Goal: Task Accomplishment & Management: Manage account settings

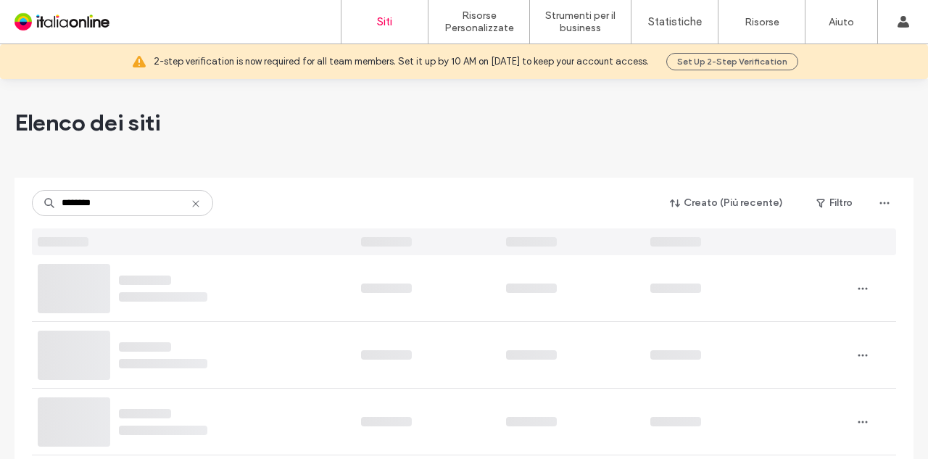
type input "********"
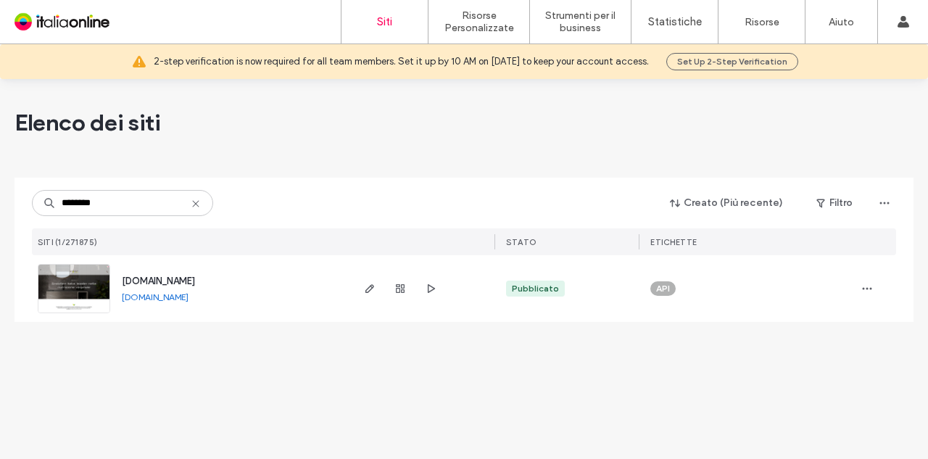
click at [191, 279] on span "www.growfertitalia.it" at bounding box center [158, 281] width 73 height 11
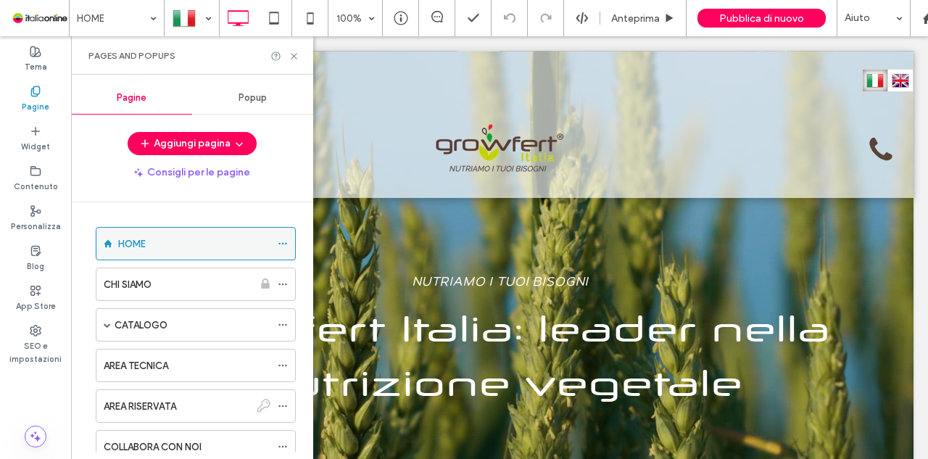
click at [283, 239] on icon at bounding box center [283, 244] width 10 height 10
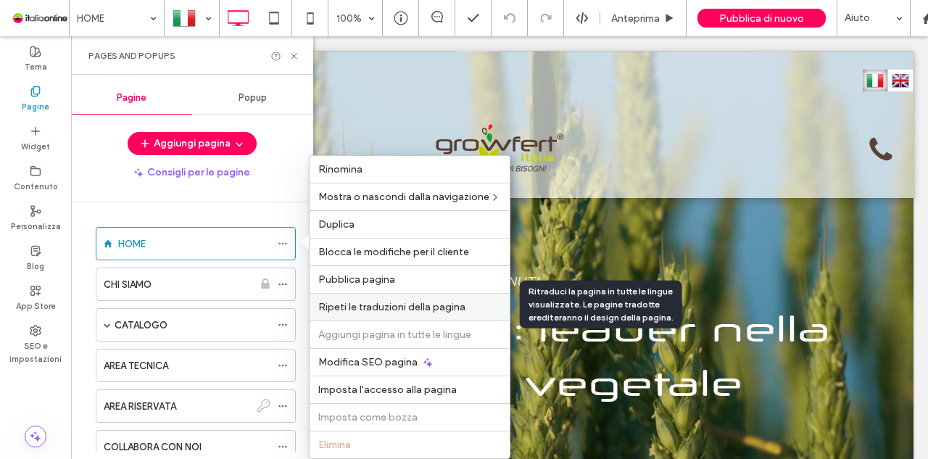
click at [437, 308] on span "Ripeti le traduzioni della pagina" at bounding box center [391, 307] width 147 height 12
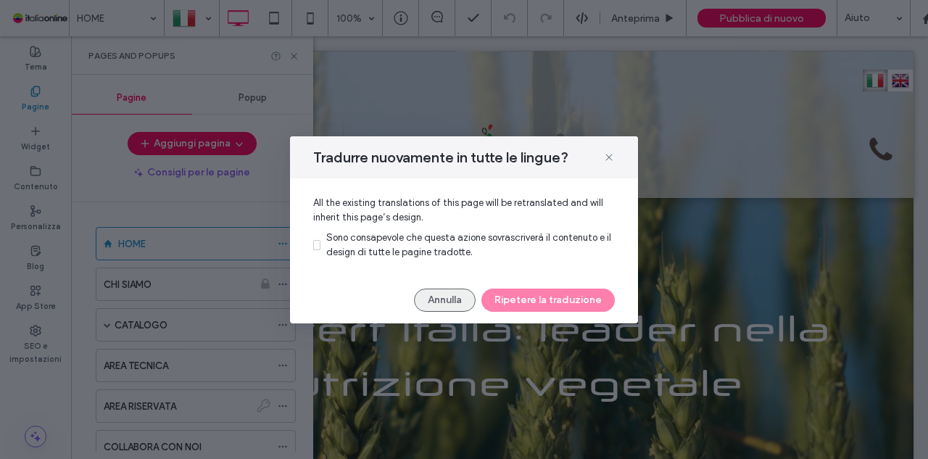
click at [440, 292] on button "Annulla" at bounding box center [445, 300] width 62 height 23
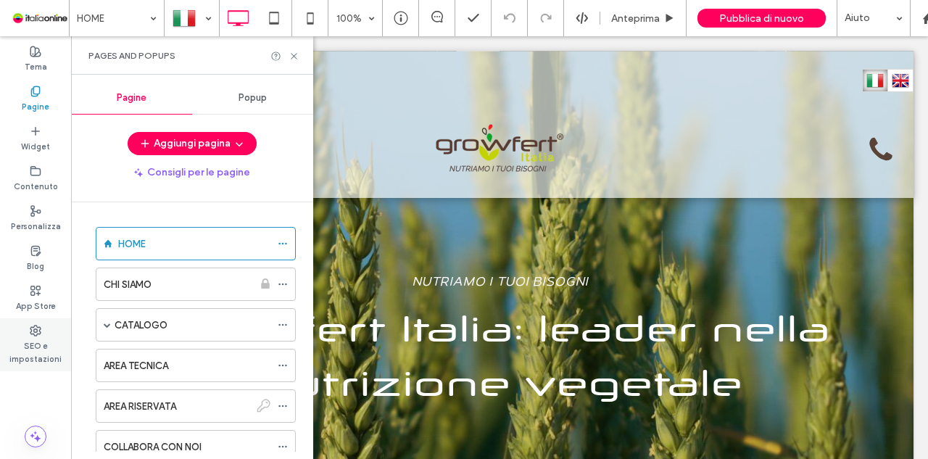
click at [6, 347] on label "SEO e impostazioni" at bounding box center [35, 351] width 71 height 29
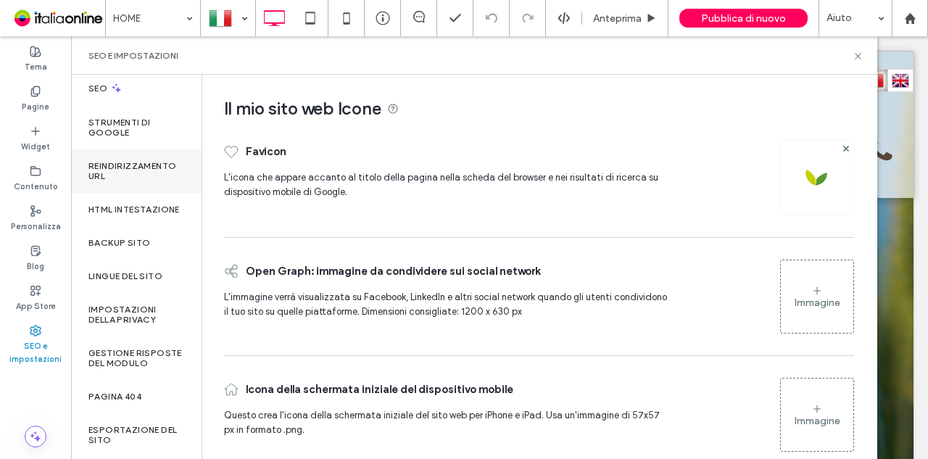
scroll to position [145, 0]
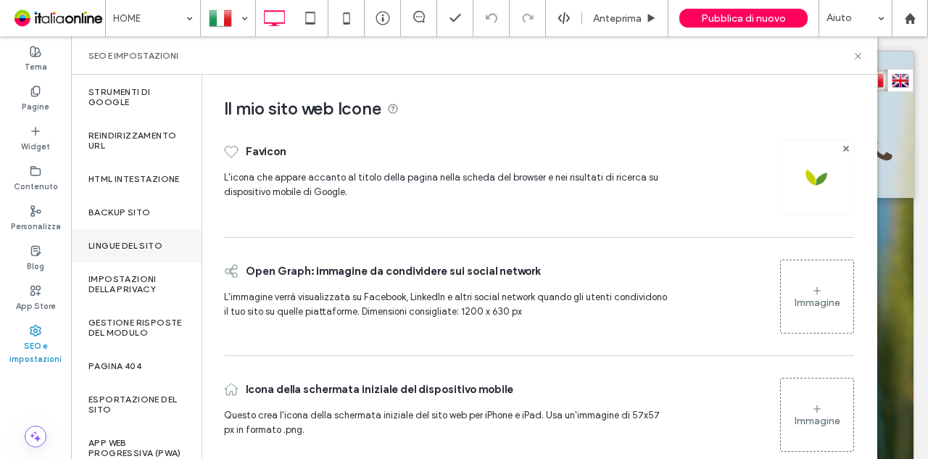
click at [152, 248] on div "Lingue del sito" at bounding box center [136, 245] width 131 height 33
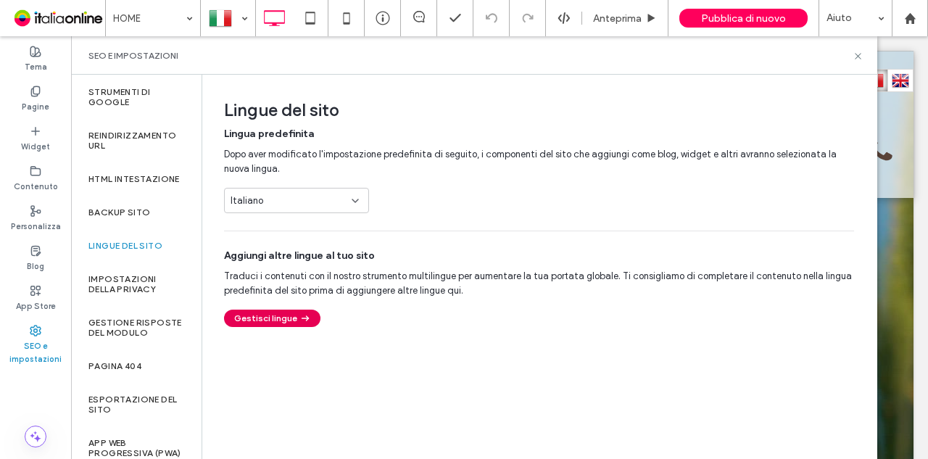
click at [289, 313] on button "Gestisci lingue" at bounding box center [272, 318] width 96 height 17
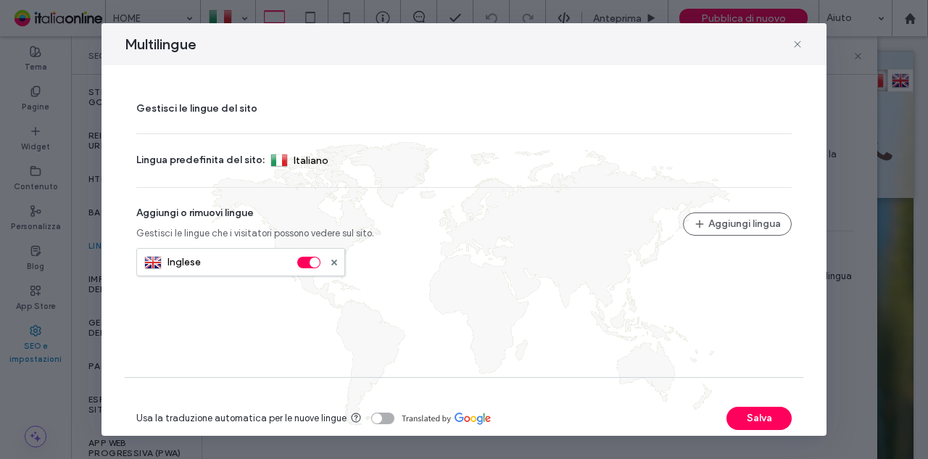
click at [382, 418] on div "toggle" at bounding box center [382, 419] width 23 height 12
click at [730, 417] on button "Salva" at bounding box center [759, 418] width 65 height 23
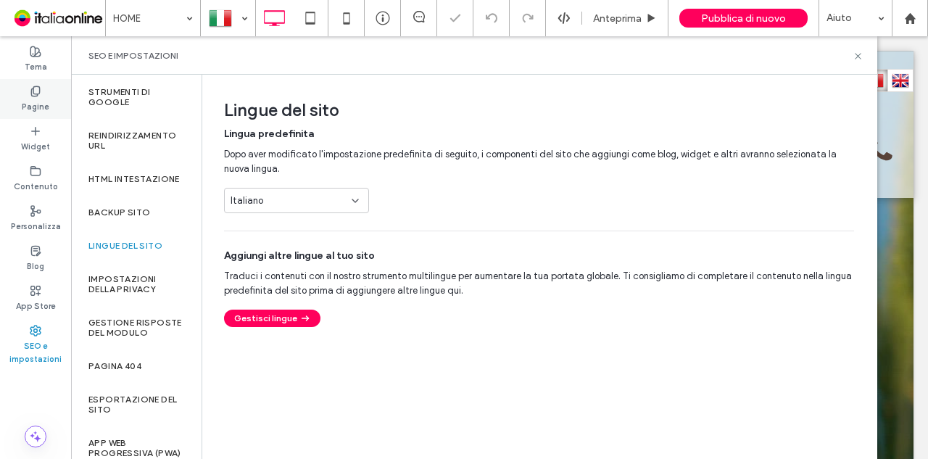
click at [44, 104] on label "Pagine" at bounding box center [36, 105] width 28 height 16
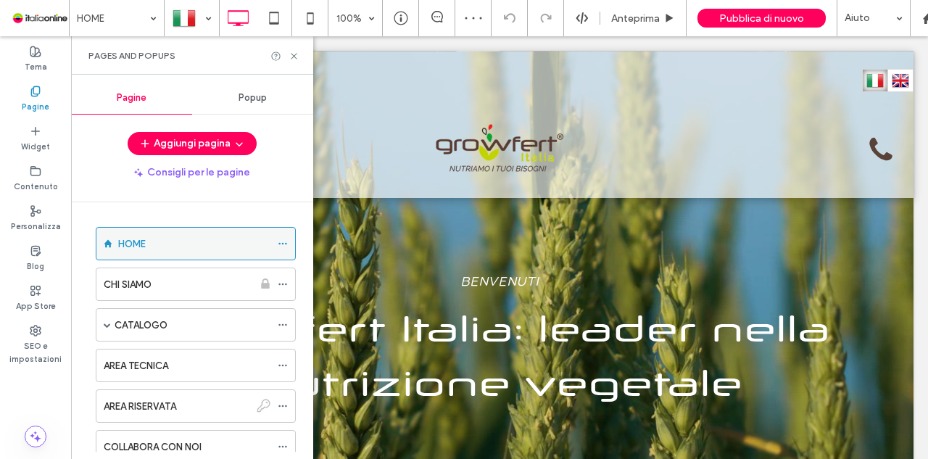
click at [286, 246] on icon at bounding box center [283, 244] width 10 height 10
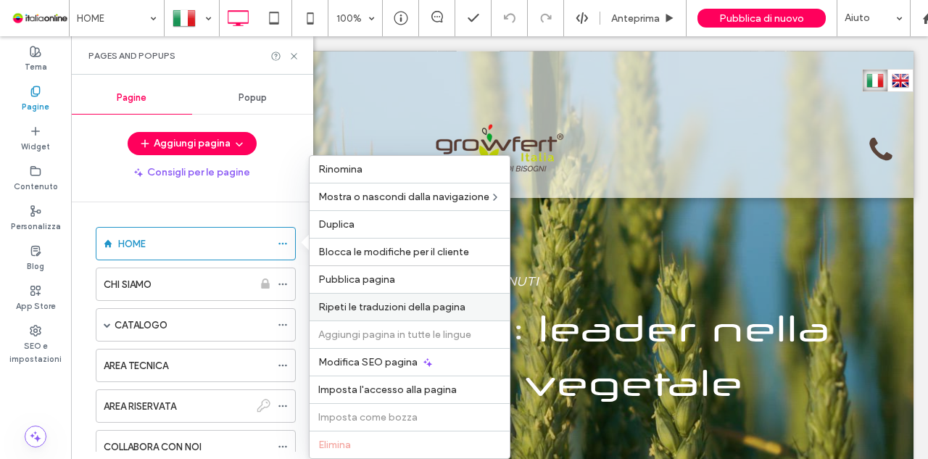
click at [402, 304] on span "Ripeti le traduzioni della pagina" at bounding box center [391, 307] width 147 height 12
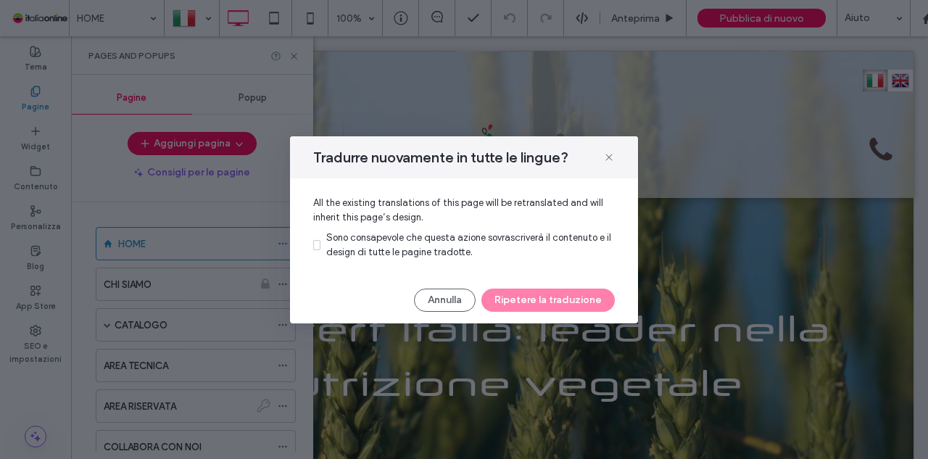
click at [348, 239] on span "Sono consapevole che questa azione sovrascriverà il contenuto e il design di tu…" at bounding box center [468, 244] width 285 height 25
click at [578, 302] on button "Ripetere la traduzione" at bounding box center [548, 300] width 133 height 23
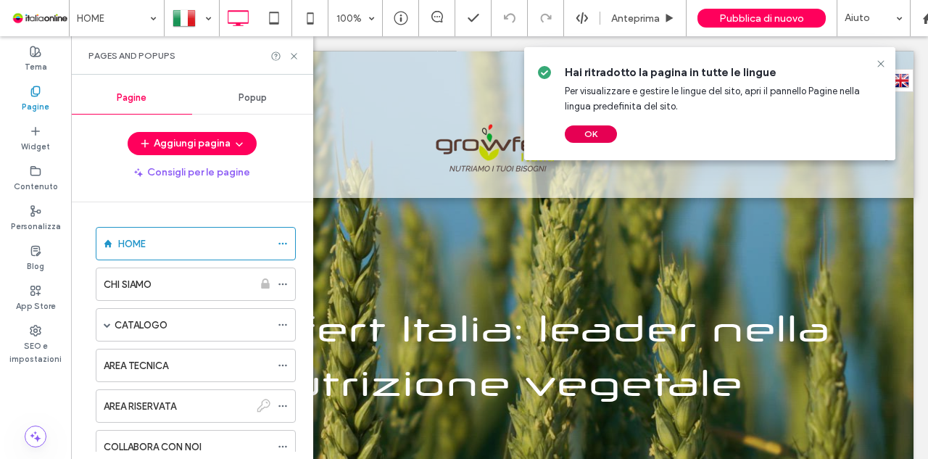
click at [601, 137] on button "OK" at bounding box center [591, 133] width 52 height 17
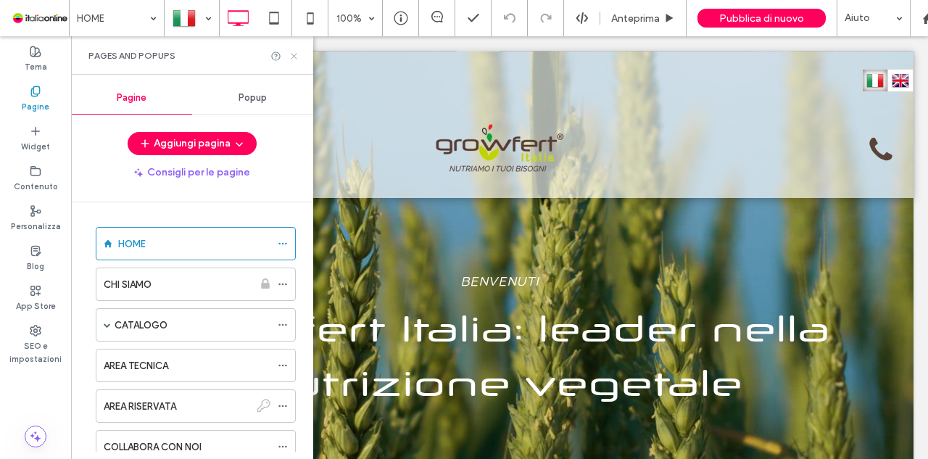
click at [297, 60] on icon at bounding box center [294, 56] width 11 height 11
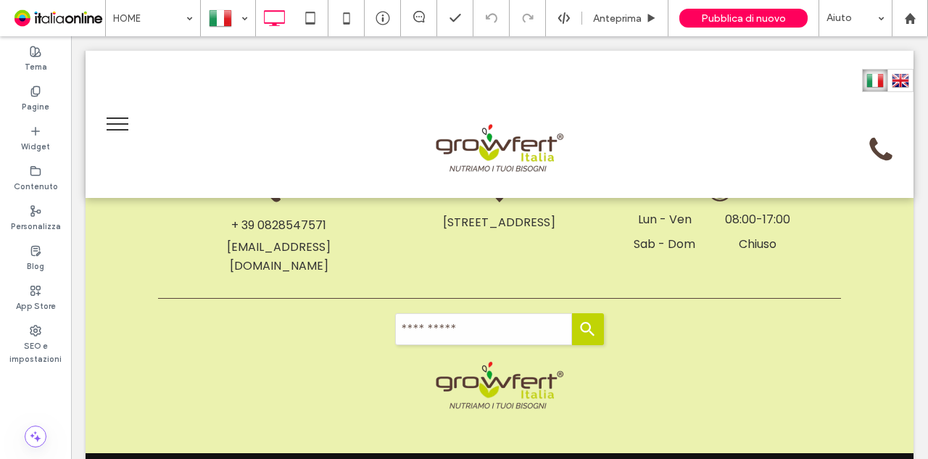
scroll to position [2196, 0]
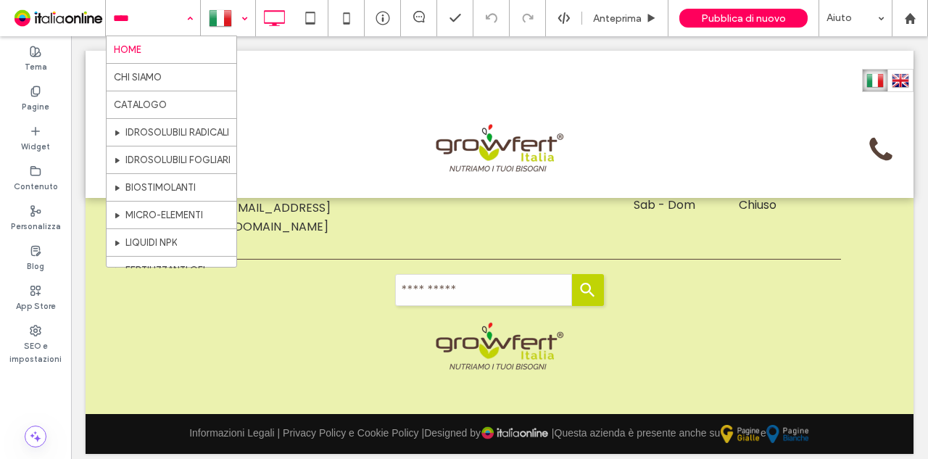
click at [218, 18] on div at bounding box center [228, 18] width 53 height 35
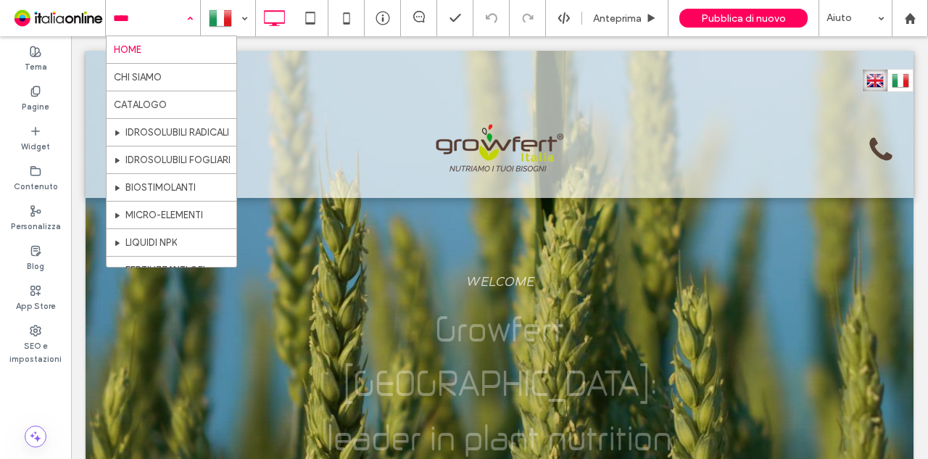
scroll to position [0, 0]
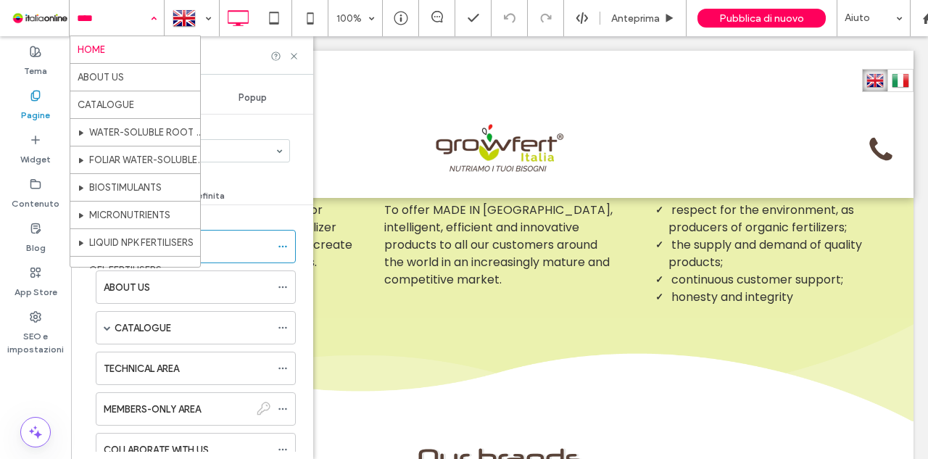
scroll to position [1015, 0]
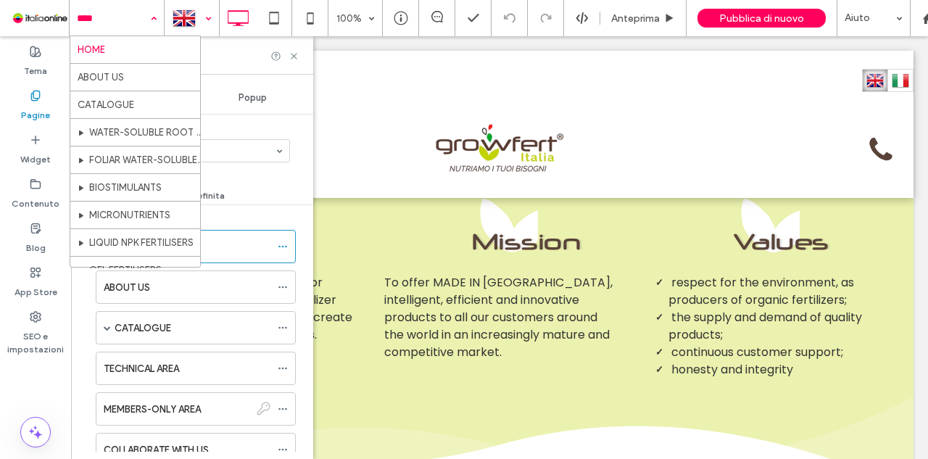
click at [199, 6] on div at bounding box center [191, 18] width 53 height 35
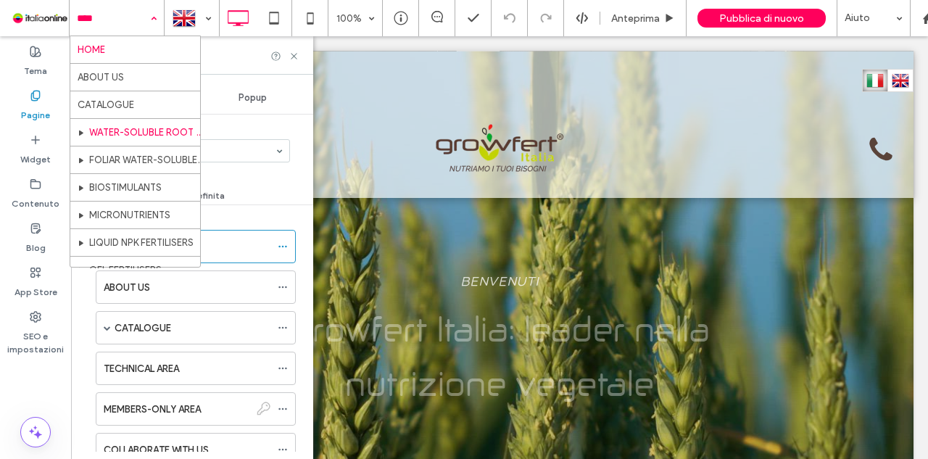
scroll to position [0, 0]
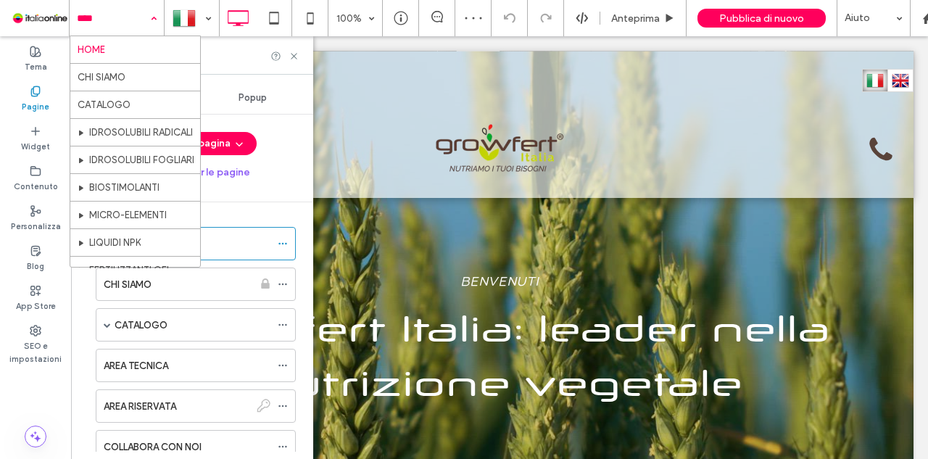
click at [131, 5] on input at bounding box center [113, 18] width 73 height 36
click at [153, 22] on div "HOME CHI SIAMO CATALOGO IDROSOLUBILI RADICALI IDROSOLUBILI FOGLIARI BIOSTIMOLAN…" at bounding box center [117, 18] width 94 height 36
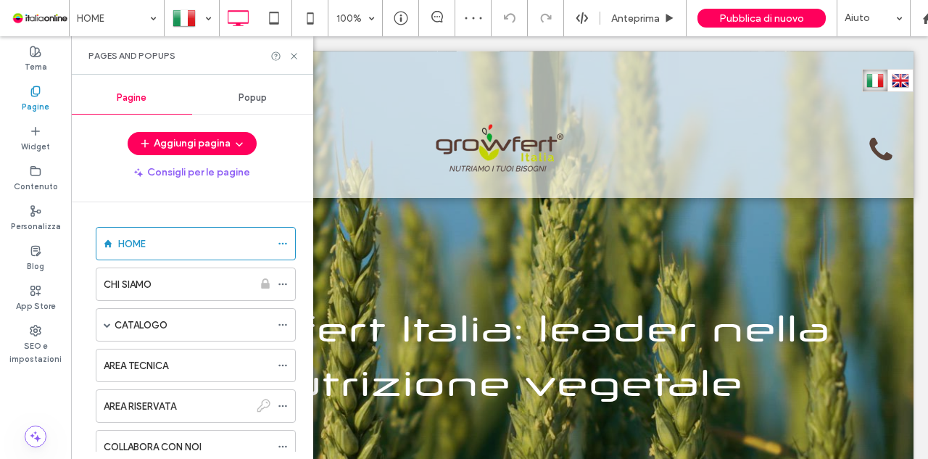
scroll to position [73, 0]
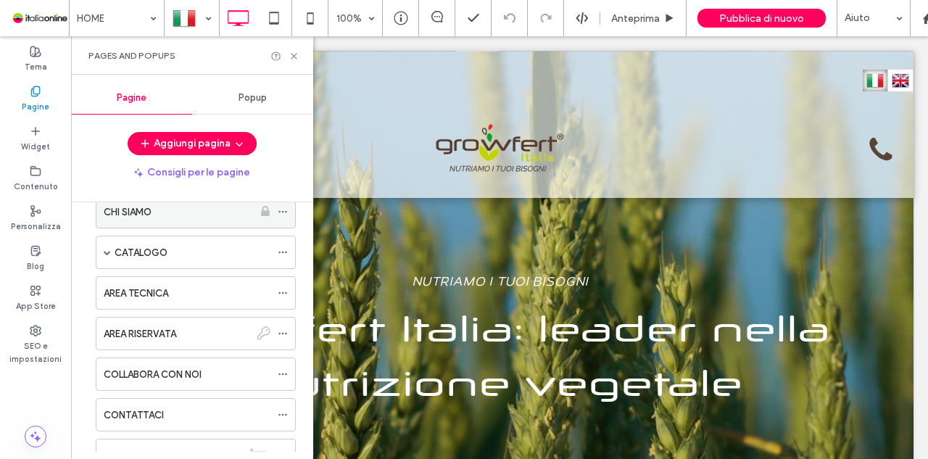
click at [277, 207] on div at bounding box center [265, 211] width 25 height 13
click at [284, 211] on icon at bounding box center [283, 212] width 10 height 10
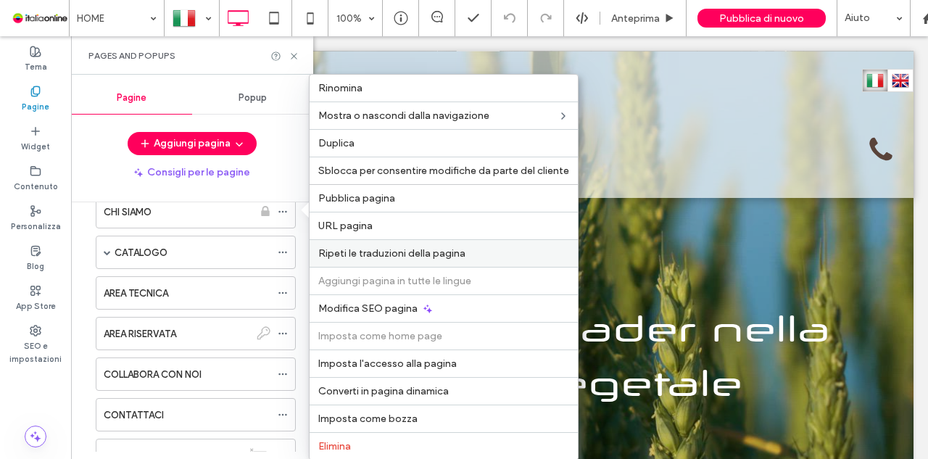
click at [431, 247] on span "Ripeti le traduzioni della pagina" at bounding box center [391, 253] width 147 height 12
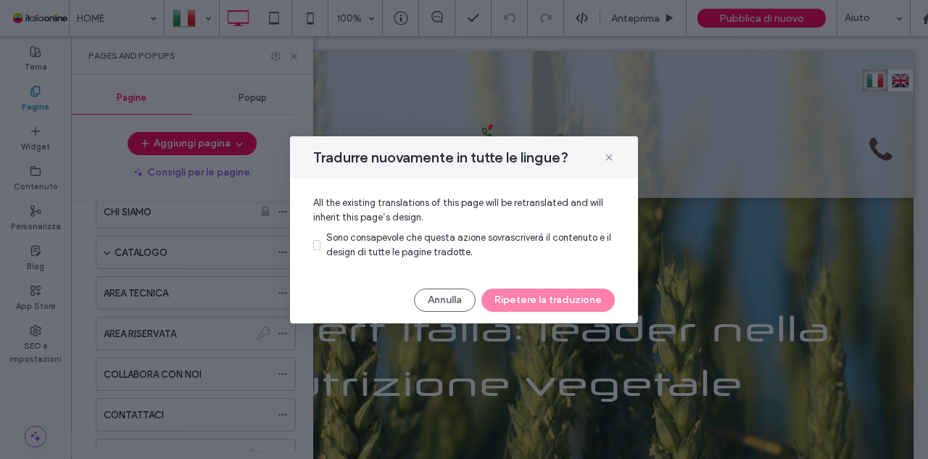
click at [347, 234] on span "Sono consapevole che questa azione sovrascriverà il contenuto e il design di tu…" at bounding box center [468, 244] width 285 height 25
click at [522, 299] on button "Ripetere la traduzione" at bounding box center [548, 300] width 133 height 23
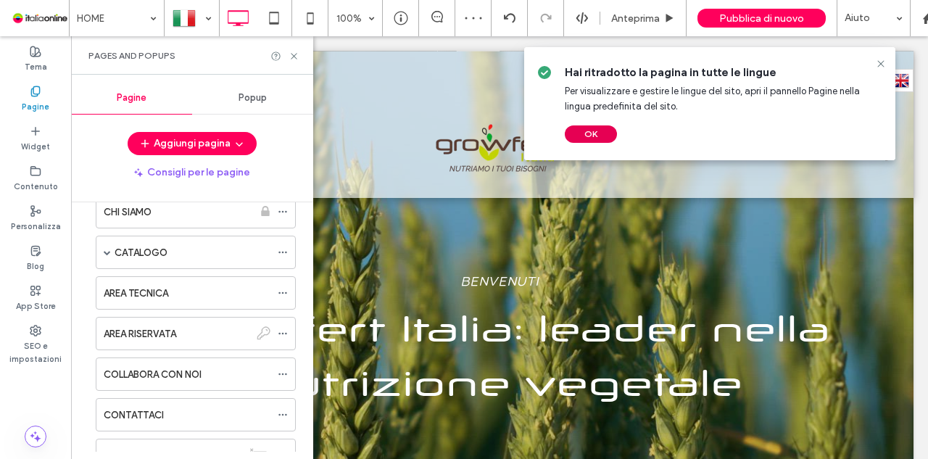
drag, startPoint x: 597, startPoint y: 133, endPoint x: 527, endPoint y: 98, distance: 78.8
click at [597, 133] on button "OK" at bounding box center [591, 133] width 52 height 17
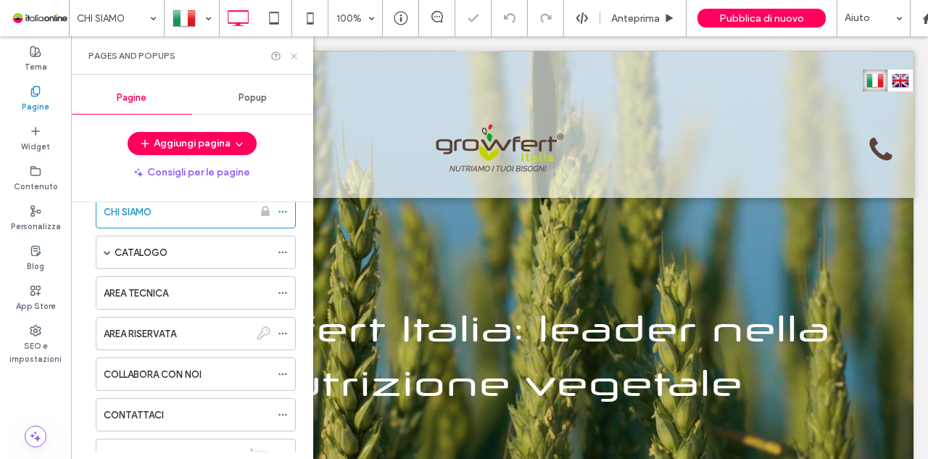
click at [294, 54] on icon at bounding box center [294, 56] width 11 height 11
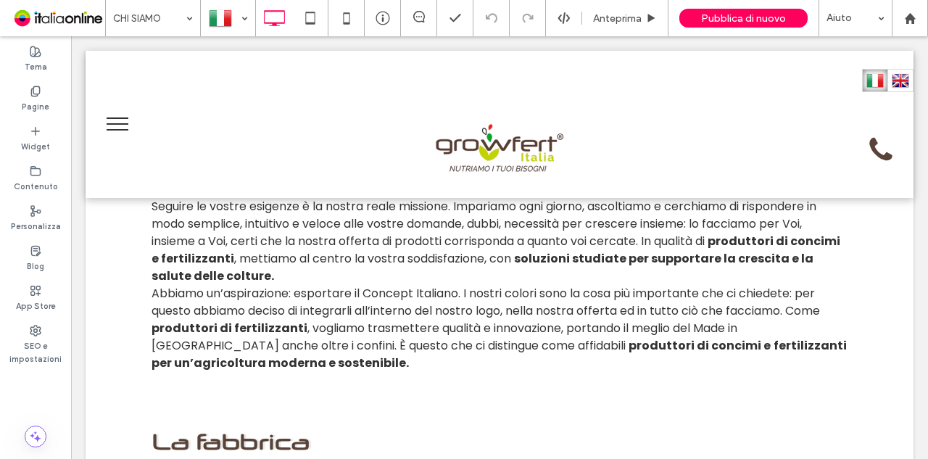
scroll to position [290, 0]
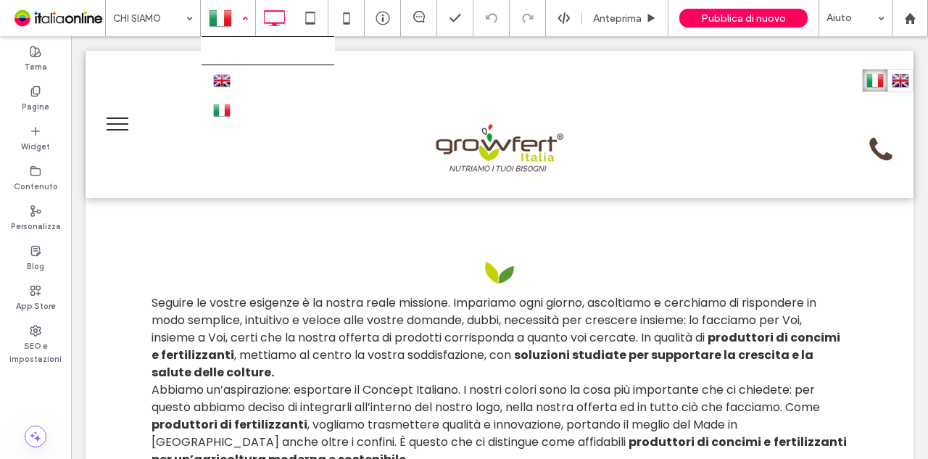
drag, startPoint x: 222, startPoint y: 10, endPoint x: 228, endPoint y: 25, distance: 16.3
click at [222, 10] on div at bounding box center [228, 18] width 53 height 35
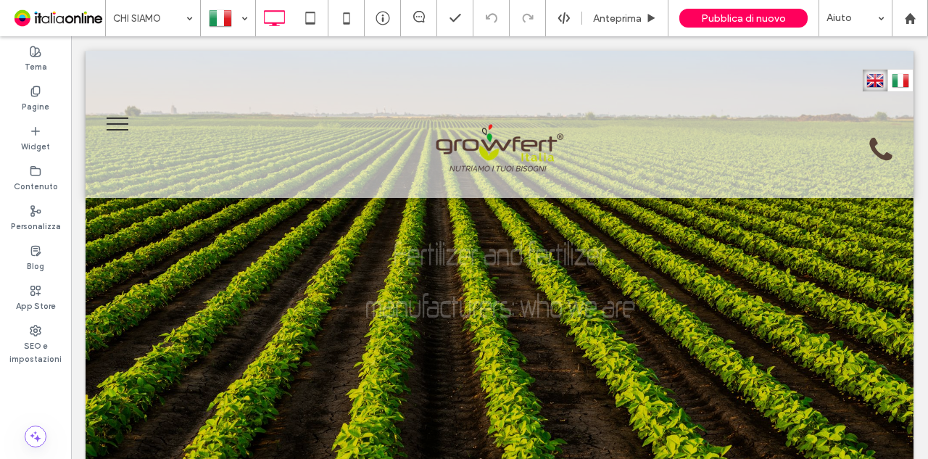
scroll to position [0, 0]
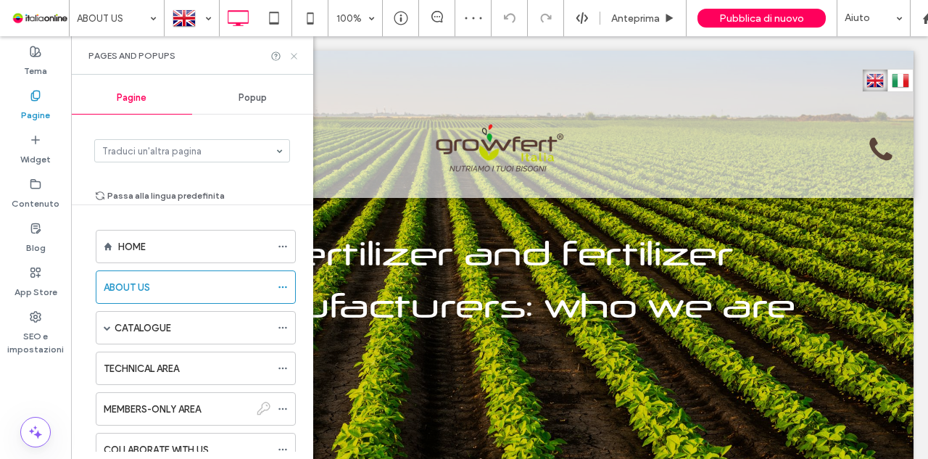
click at [291, 57] on icon at bounding box center [294, 56] width 11 height 11
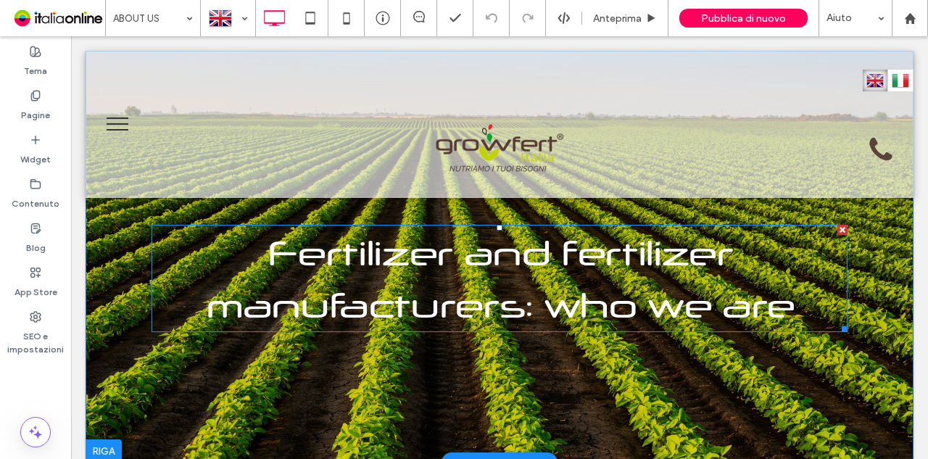
click at [619, 257] on span "Fertilizer and fertilizer manufacturers: who we are" at bounding box center [499, 278] width 589 height 94
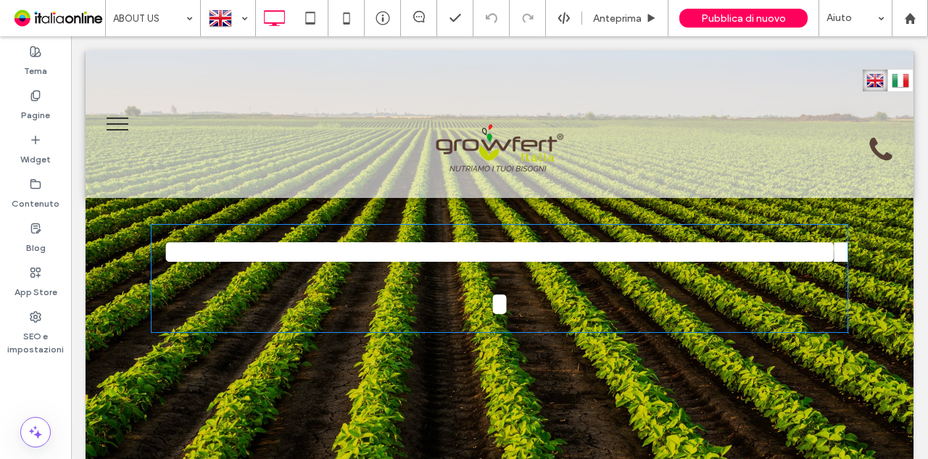
click at [631, 250] on span "**********" at bounding box center [513, 278] width 703 height 86
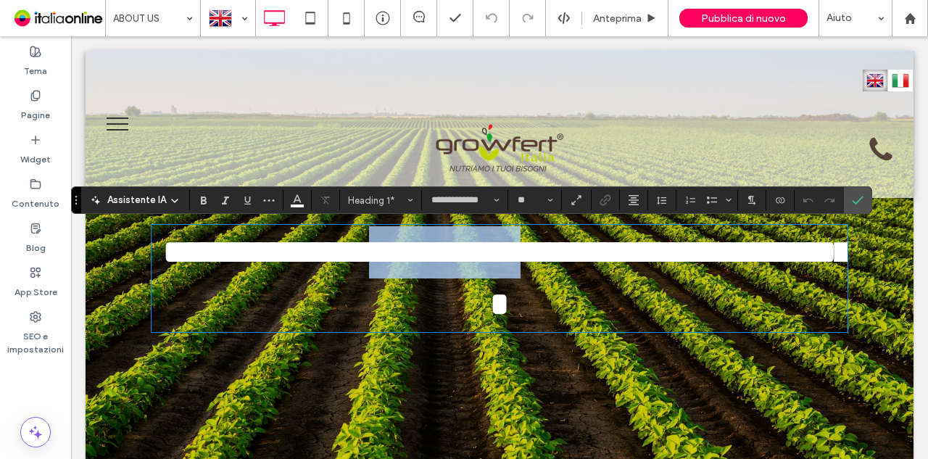
click at [631, 250] on span "**********" at bounding box center [513, 278] width 703 height 86
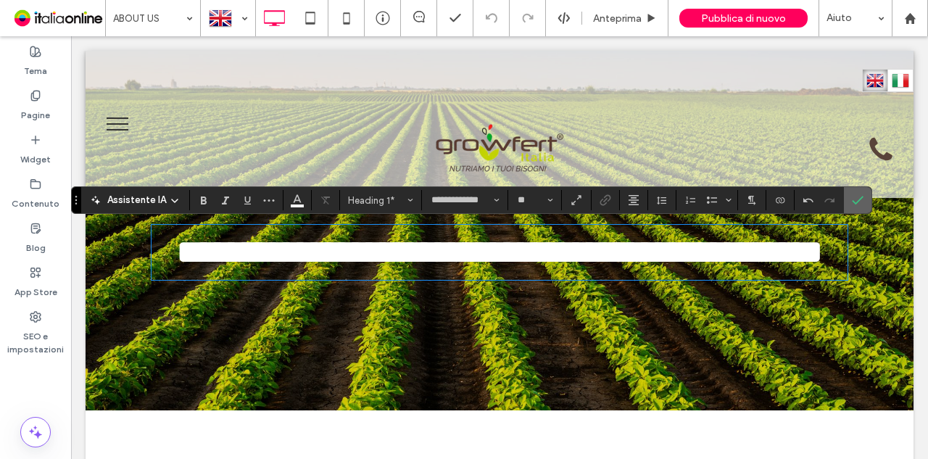
click at [852, 205] on icon "Conferma" at bounding box center [858, 200] width 12 height 12
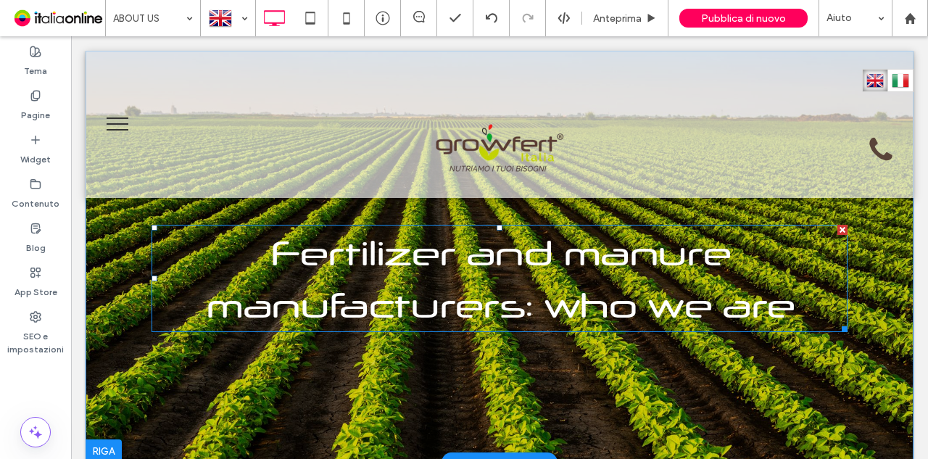
click at [480, 267] on span "Fertilizer and manure manufacturers: who we are" at bounding box center [499, 278] width 589 height 94
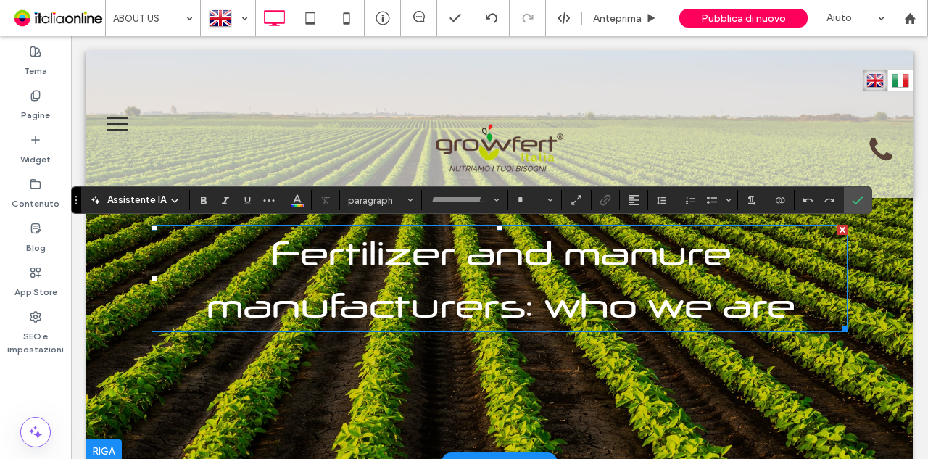
type input "**********"
type input "**"
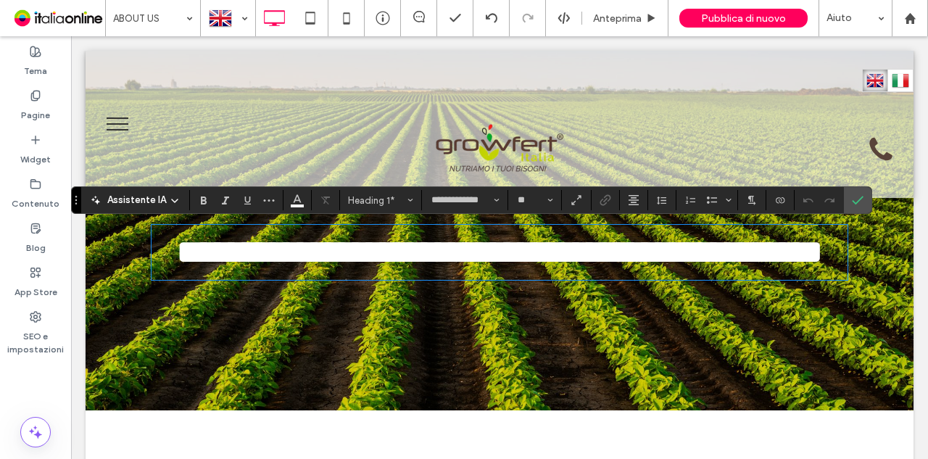
click at [480, 267] on span "**********" at bounding box center [500, 252] width 648 height 34
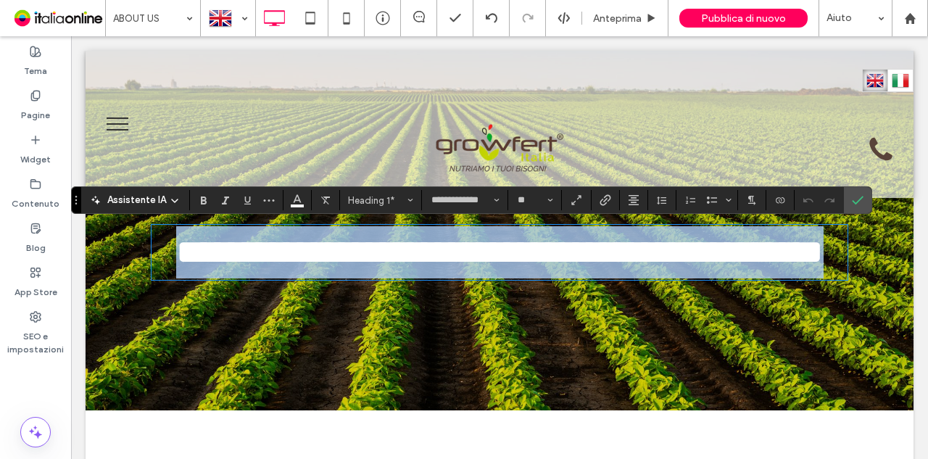
click at [480, 267] on span "**********" at bounding box center [500, 252] width 648 height 34
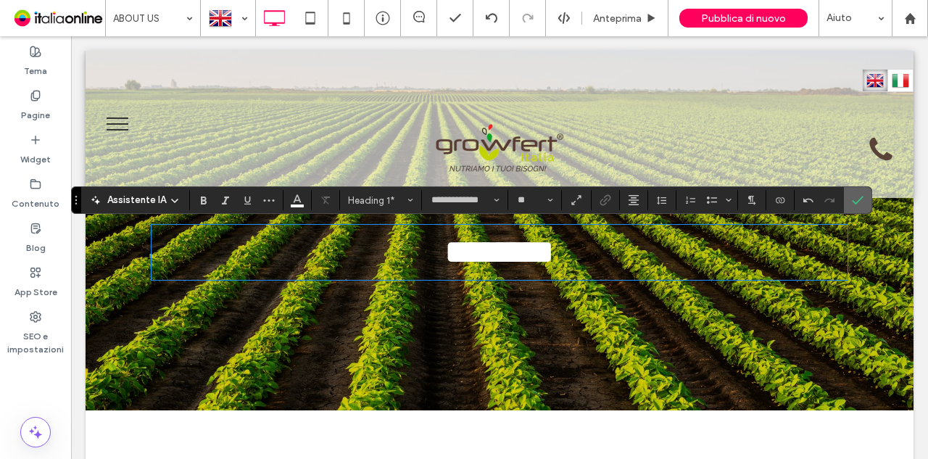
click at [852, 195] on icon "Conferma" at bounding box center [858, 200] width 12 height 12
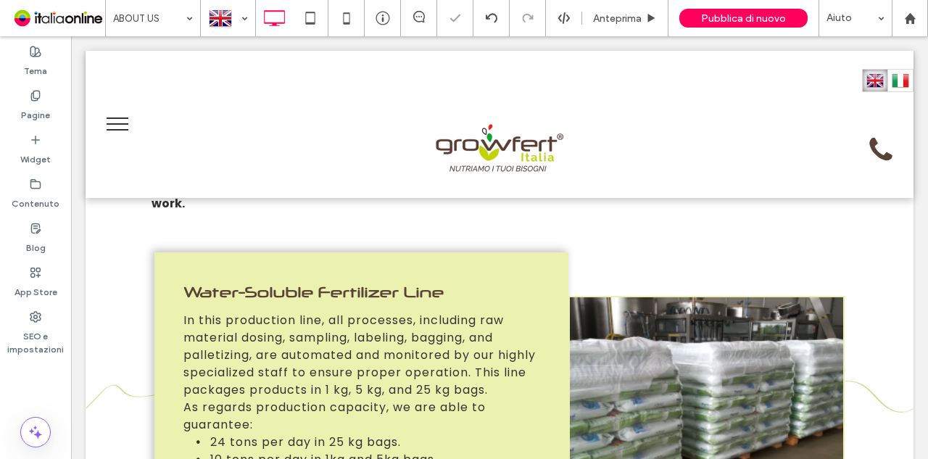
scroll to position [363, 0]
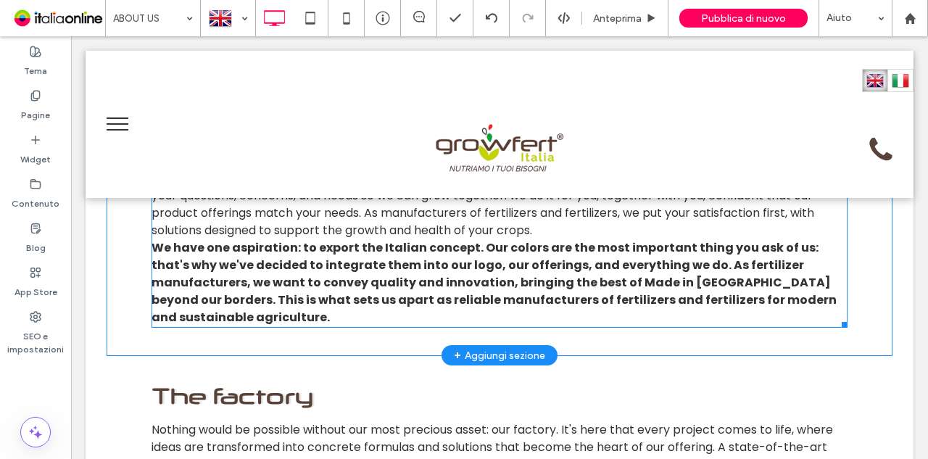
click at [469, 266] on span "We have one aspiration: to export the Italian concept. Our colors are the most …" at bounding box center [494, 282] width 685 height 86
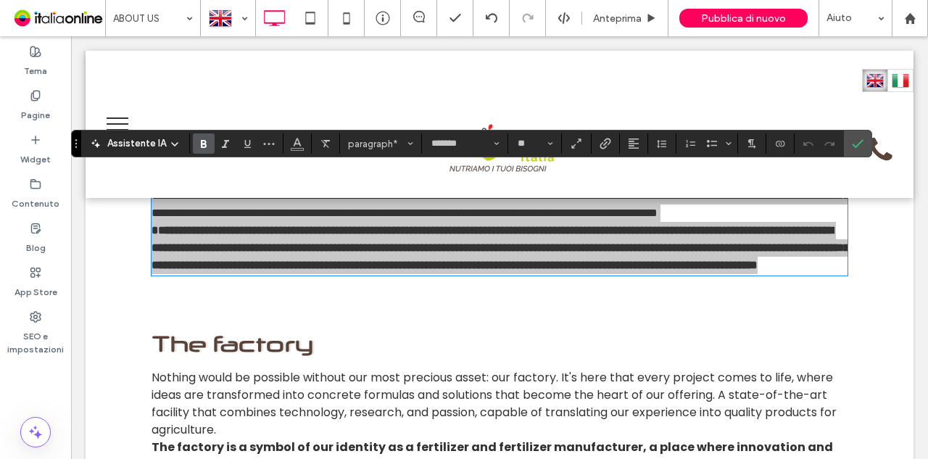
click at [210, 141] on label "Grassetto" at bounding box center [204, 143] width 22 height 20
click at [205, 148] on icon "Grassetto" at bounding box center [204, 144] width 12 height 12
click at [852, 143] on icon "Conferma" at bounding box center [858, 144] width 12 height 12
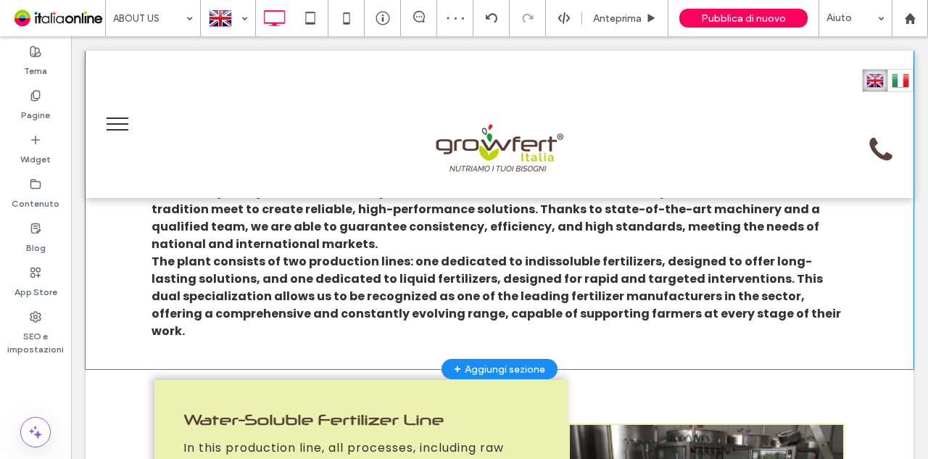
scroll to position [580, 0]
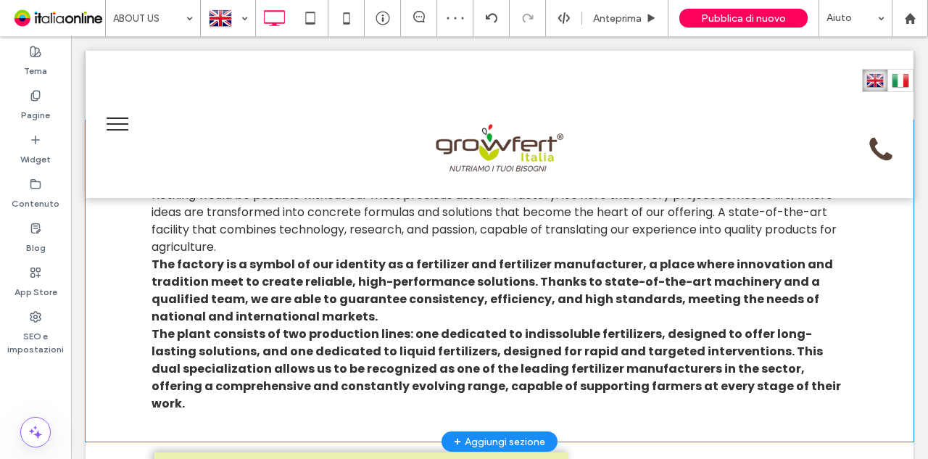
click at [728, 358] on span "The plant consists of two production lines: one dedicated to indissoluble ferti…" at bounding box center [497, 369] width 690 height 86
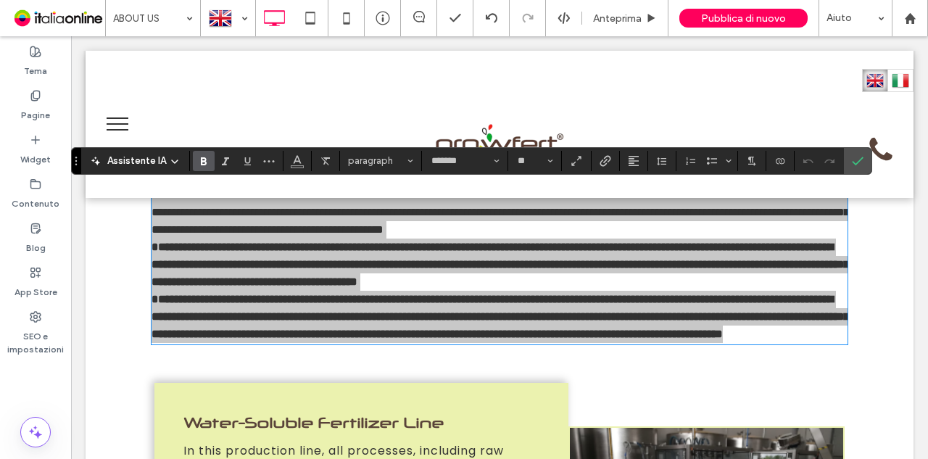
click at [201, 160] on use "Grassetto" at bounding box center [204, 161] width 6 height 8
drag, startPoint x: 199, startPoint y: 160, endPoint x: 212, endPoint y: 160, distance: 13.1
click at [201, 160] on use "Grassetto" at bounding box center [204, 161] width 6 height 8
drag, startPoint x: 851, startPoint y: 158, endPoint x: 780, endPoint y: 125, distance: 77.6
click at [852, 158] on icon "Conferma" at bounding box center [858, 161] width 12 height 12
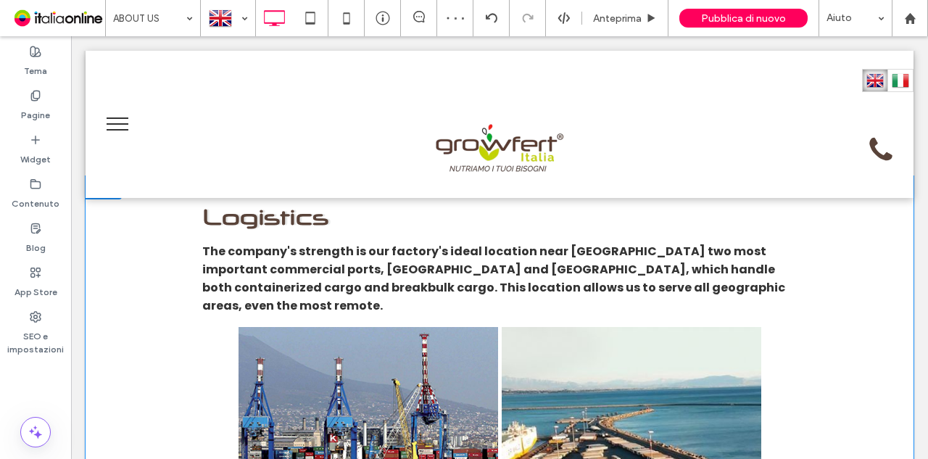
scroll to position [1741, 0]
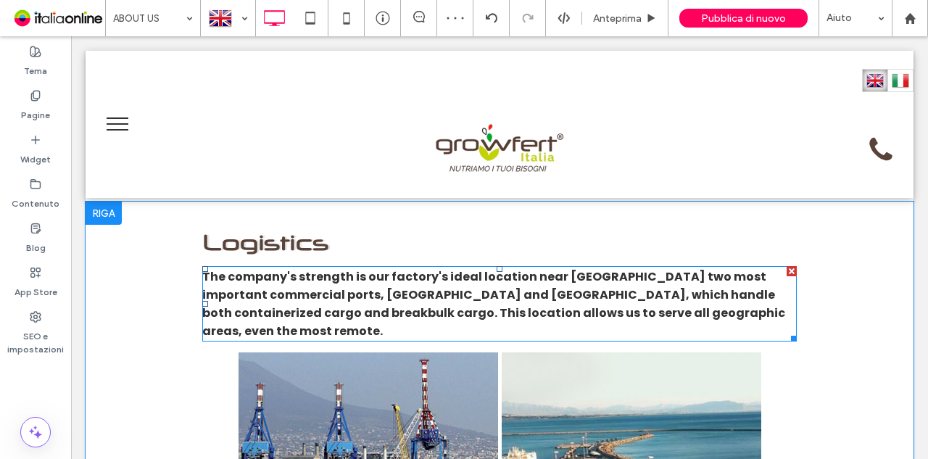
click at [586, 313] on span "The company's strength is our factory's ideal location near [GEOGRAPHIC_DATA] t…" at bounding box center [493, 303] width 583 height 71
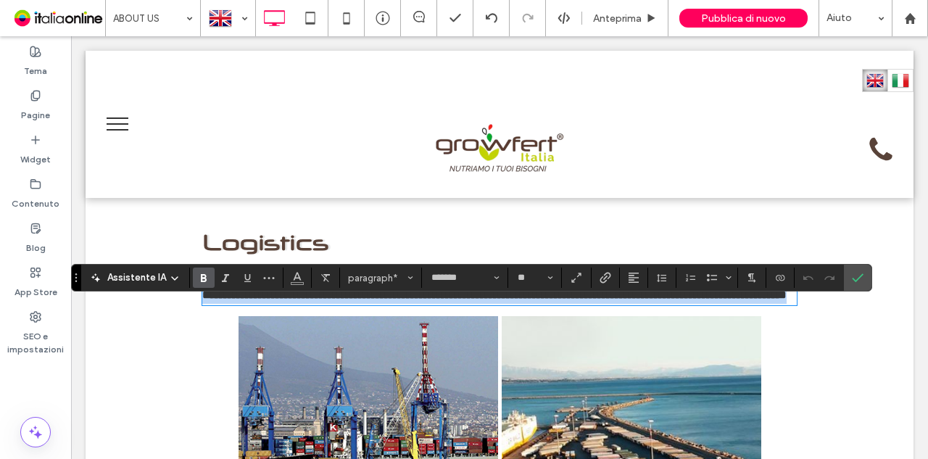
drag, startPoint x: 347, startPoint y: 323, endPoint x: 368, endPoint y: 324, distance: 21.1
click at [347, 304] on p "**********" at bounding box center [499, 286] width 595 height 36
drag, startPoint x: 202, startPoint y: 310, endPoint x: 733, endPoint y: 350, distance: 533.2
click at [733, 304] on p "**********" at bounding box center [499, 286] width 595 height 36
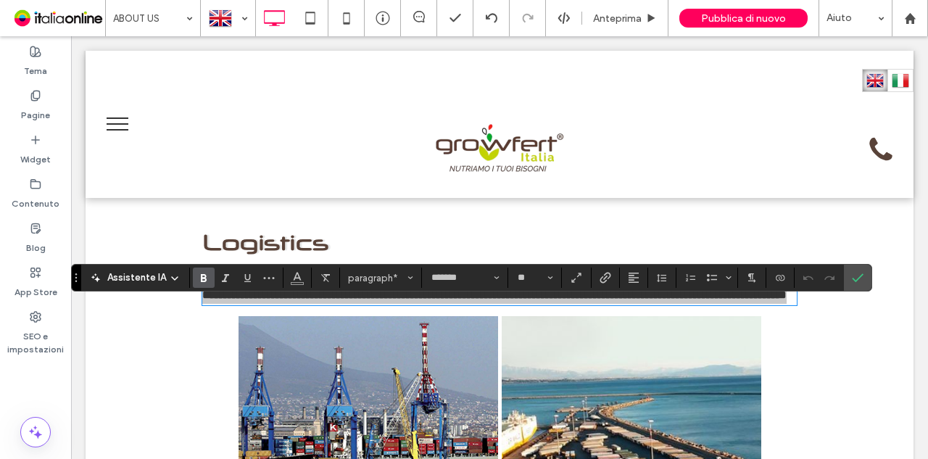
click at [199, 273] on icon "Grassetto" at bounding box center [204, 278] width 12 height 12
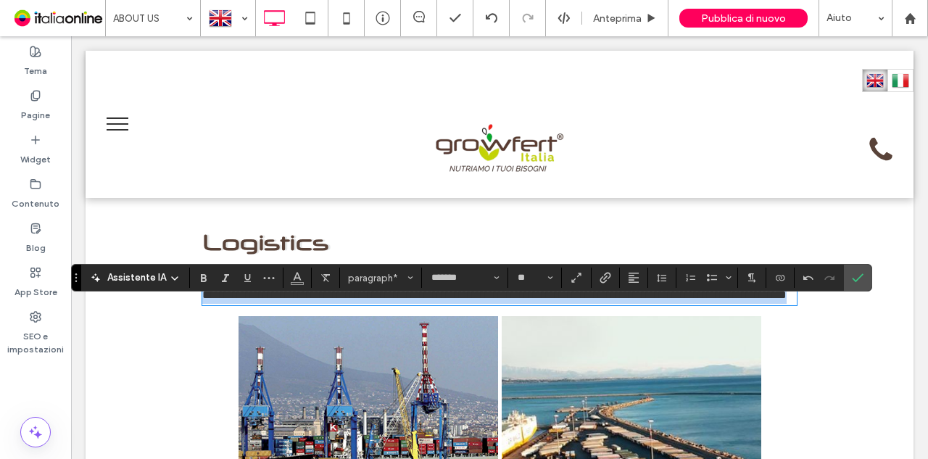
drag, startPoint x: 200, startPoint y: 317, endPoint x: 238, endPoint y: 299, distance: 41.8
click at [202, 300] on span "**********" at bounding box center [499, 285] width 595 height 29
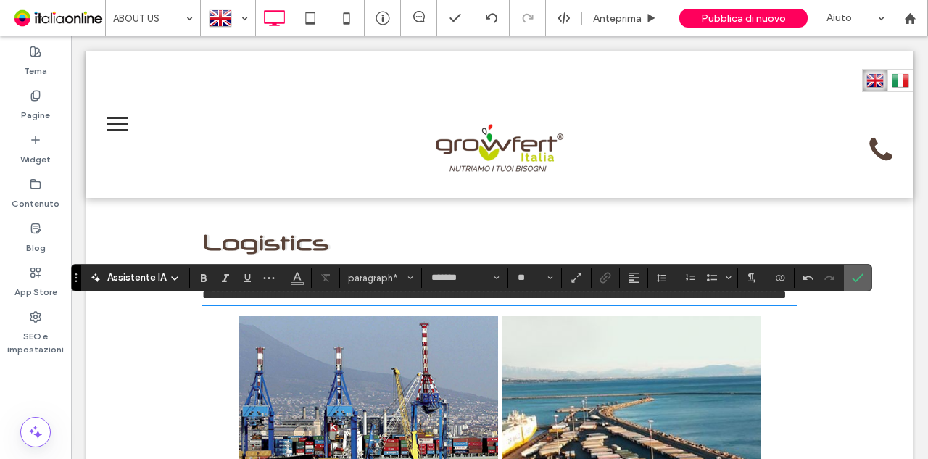
click at [853, 276] on icon "Conferma" at bounding box center [858, 278] width 12 height 12
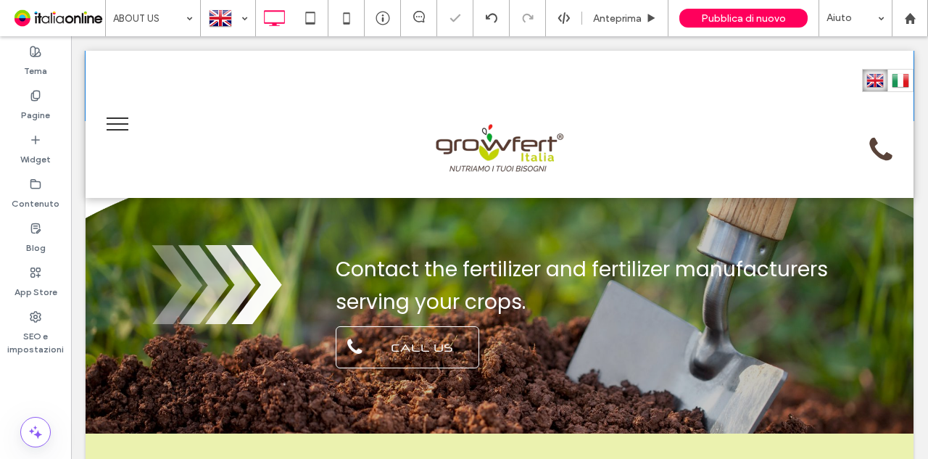
scroll to position [2176, 0]
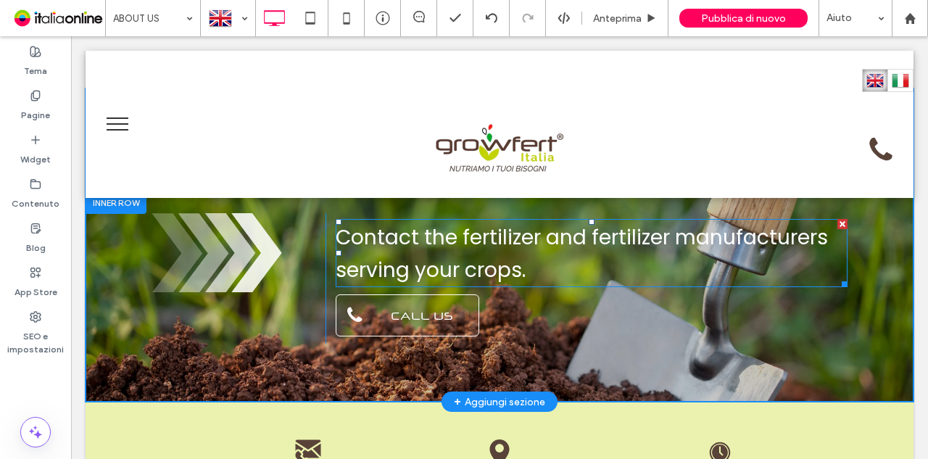
click at [489, 276] on strong "Contact the fertilizer and fertilizer manufacturers serving your crops." at bounding box center [582, 253] width 492 height 61
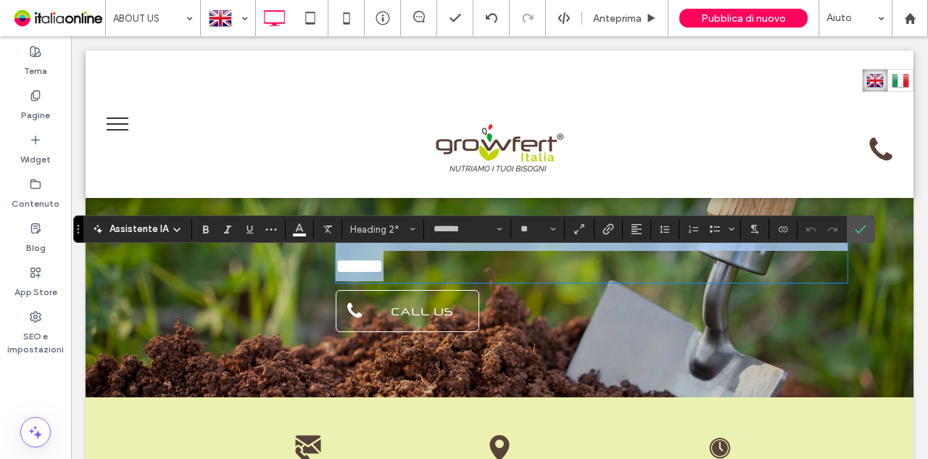
drag, startPoint x: 497, startPoint y: 279, endPoint x: 450, endPoint y: 289, distance: 47.5
click at [450, 281] on h2 "**********" at bounding box center [592, 250] width 512 height 61
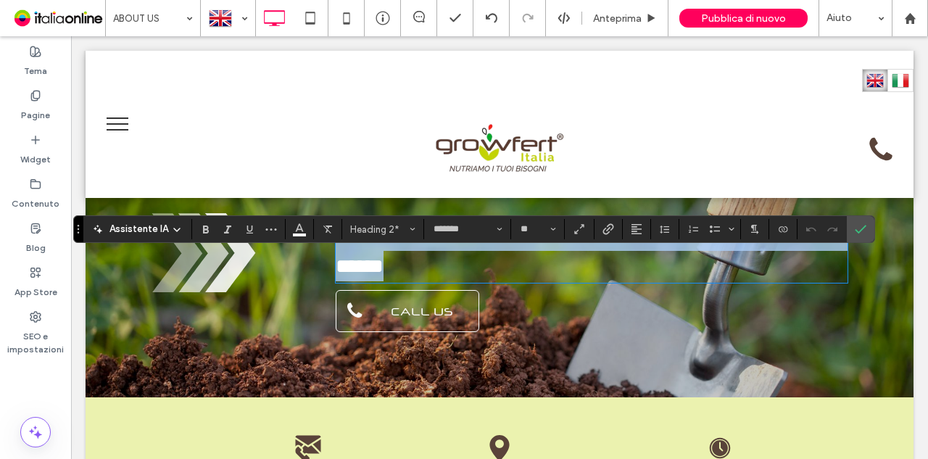
drag, startPoint x: 601, startPoint y: 313, endPoint x: 609, endPoint y: 309, distance: 8.8
click at [601, 281] on h2 "**********" at bounding box center [592, 250] width 512 height 61
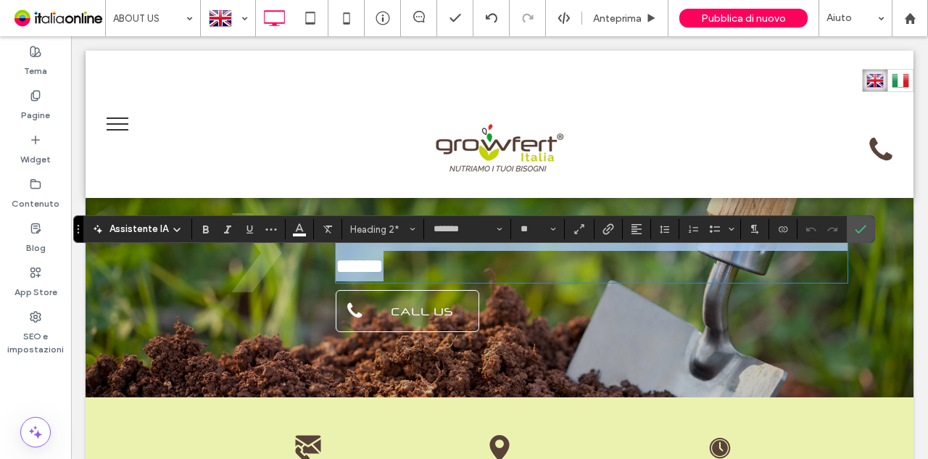
drag, startPoint x: 609, startPoint y: 307, endPoint x: 302, endPoint y: 268, distance: 309.9
click at [302, 268] on div "**********" at bounding box center [500, 276] width 696 height 126
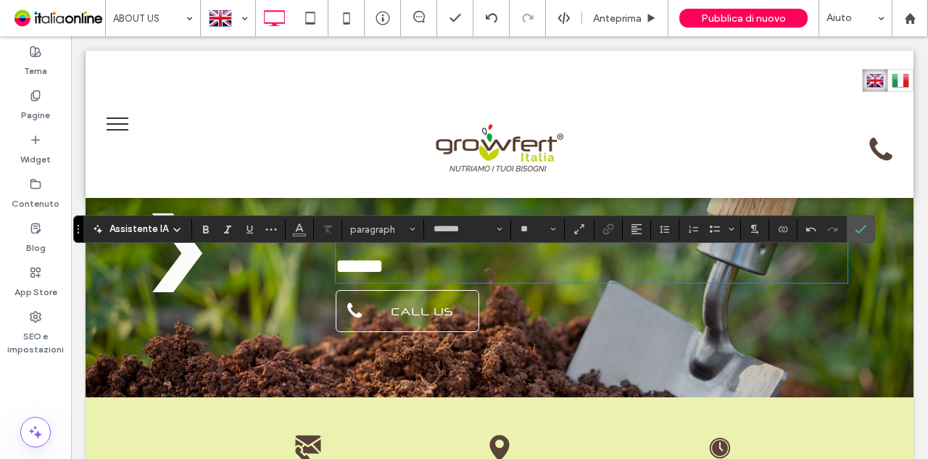
scroll to position [0, 0]
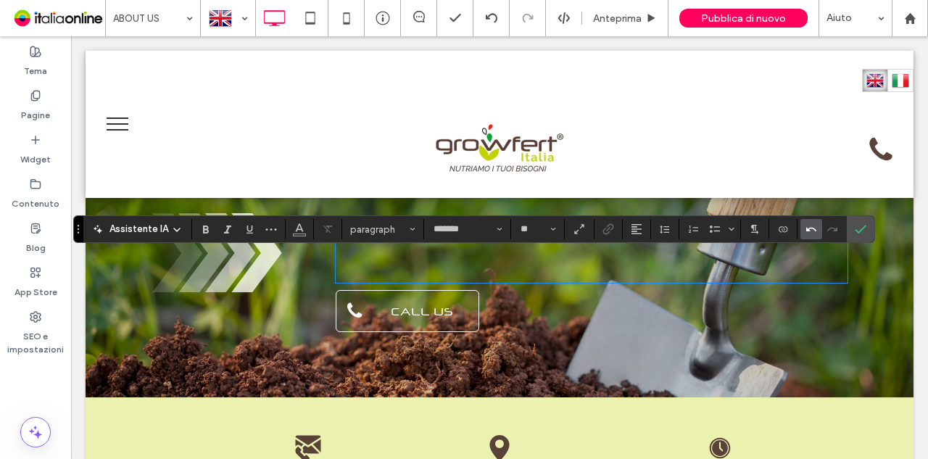
click at [806, 226] on icon "Annulla" at bounding box center [812, 229] width 12 height 12
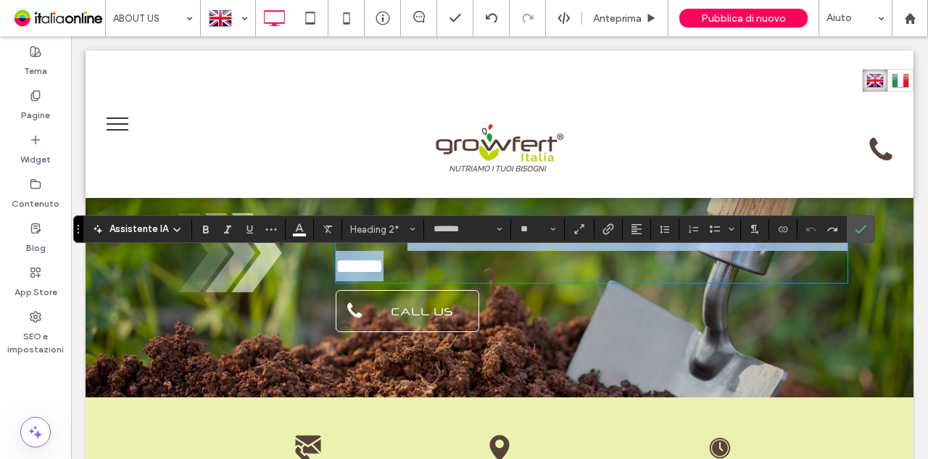
drag, startPoint x: 561, startPoint y: 308, endPoint x: 424, endPoint y: 273, distance: 140.7
click at [424, 273] on h2 "**********" at bounding box center [592, 250] width 512 height 61
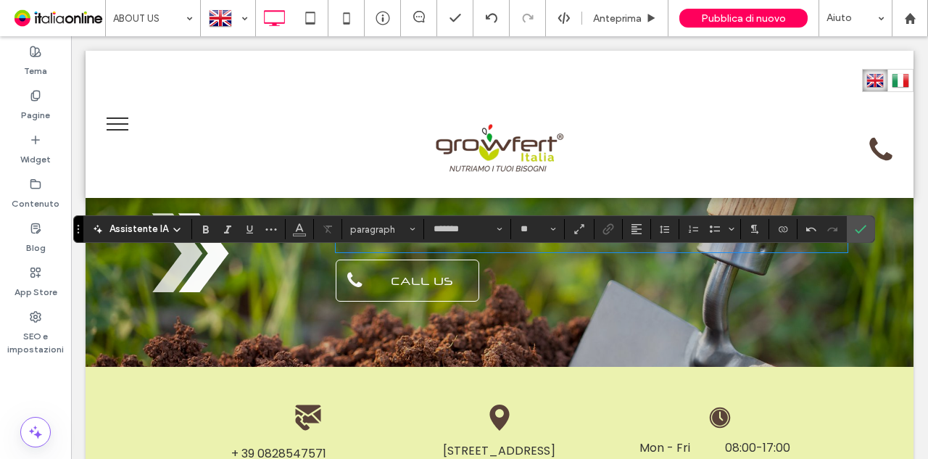
type input "**"
click at [457, 246] on strong "**********" at bounding box center [531, 236] width 247 height 20
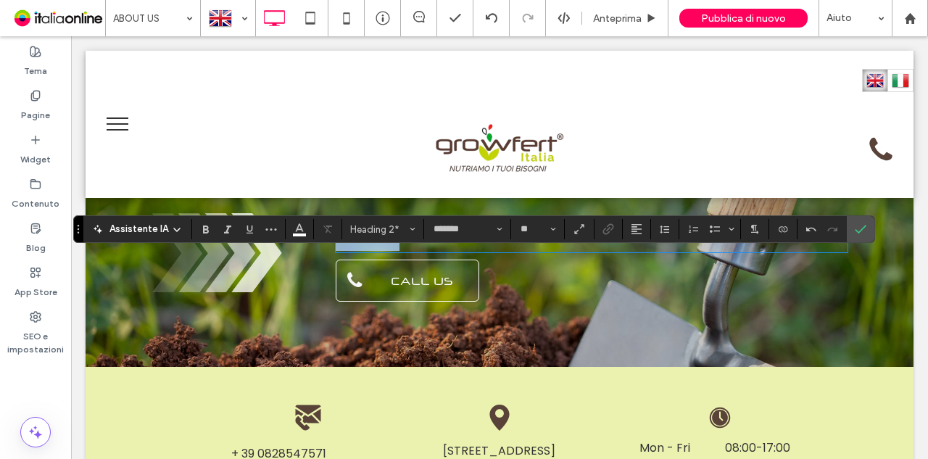
drag, startPoint x: 421, startPoint y: 273, endPoint x: 290, endPoint y: 271, distance: 131.3
click at [292, 271] on div "**********" at bounding box center [500, 261] width 696 height 96
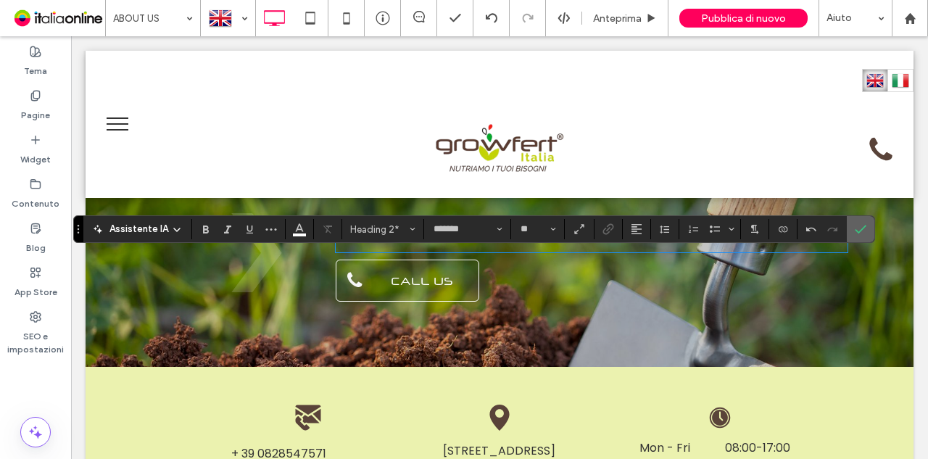
click at [850, 234] on label "Conferma" at bounding box center [861, 229] width 22 height 26
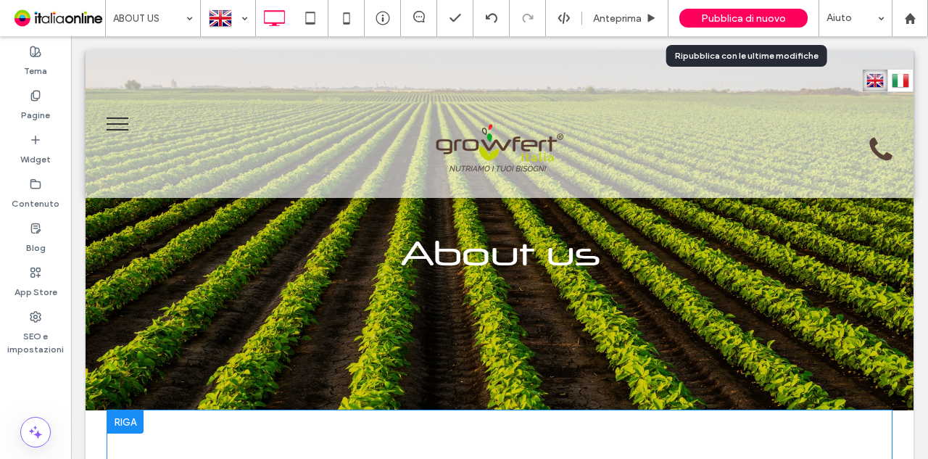
click at [699, 27] on div "Pubblica di nuovo" at bounding box center [744, 18] width 128 height 19
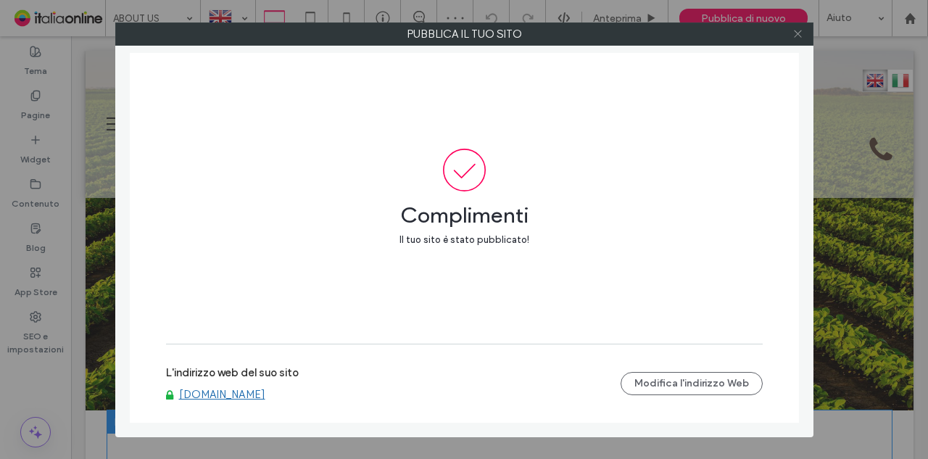
click at [798, 36] on icon at bounding box center [798, 33] width 11 height 11
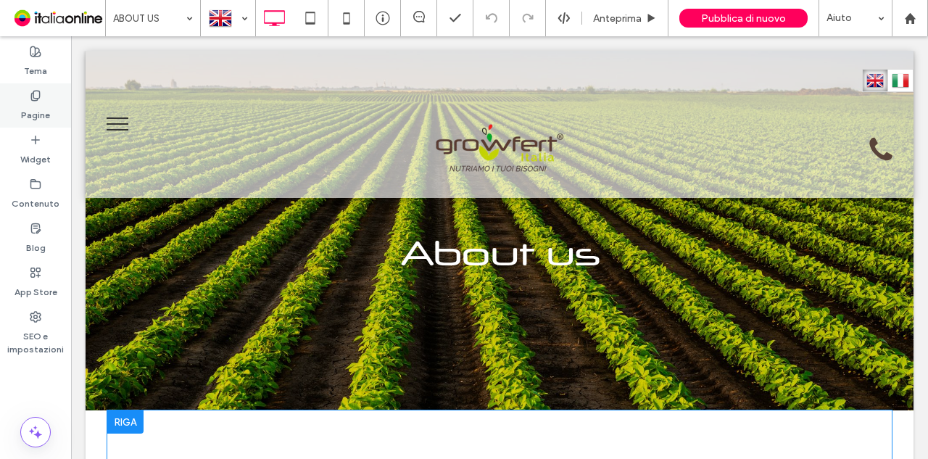
click at [48, 96] on div "Pagine" at bounding box center [35, 105] width 71 height 44
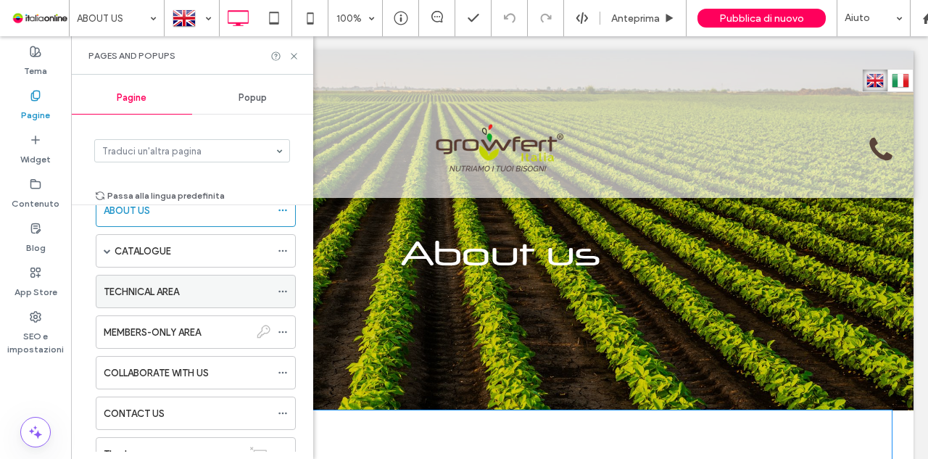
scroll to position [54, 0]
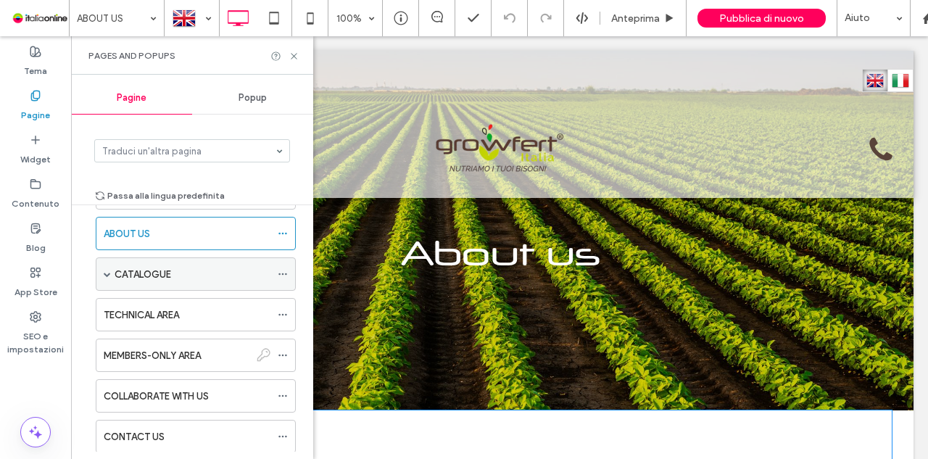
click at [104, 277] on span at bounding box center [107, 274] width 7 height 32
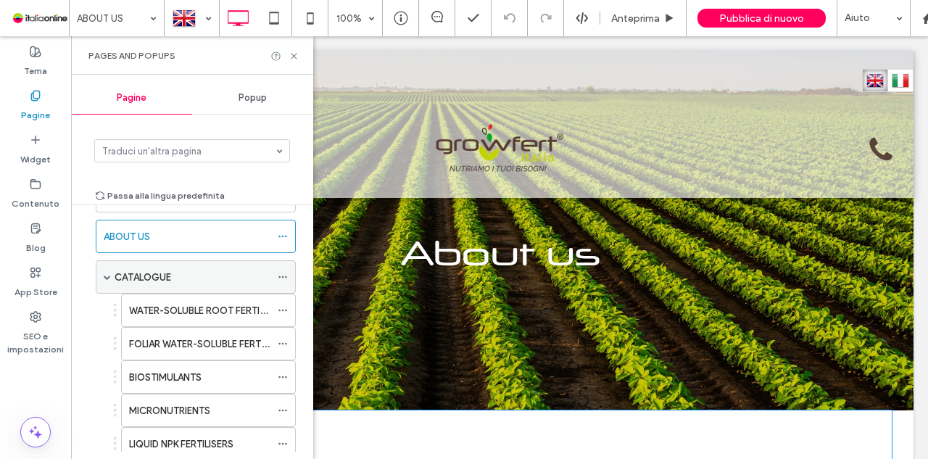
scroll to position [0, 0]
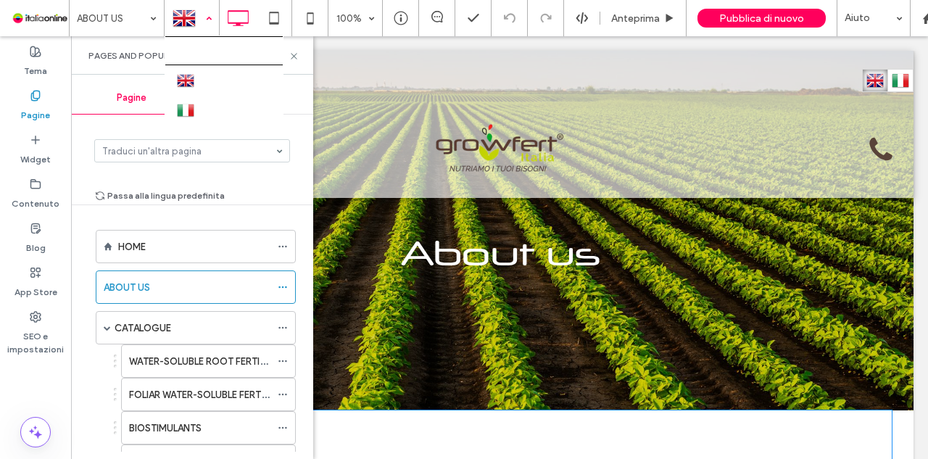
click at [209, 25] on div at bounding box center [191, 18] width 53 height 35
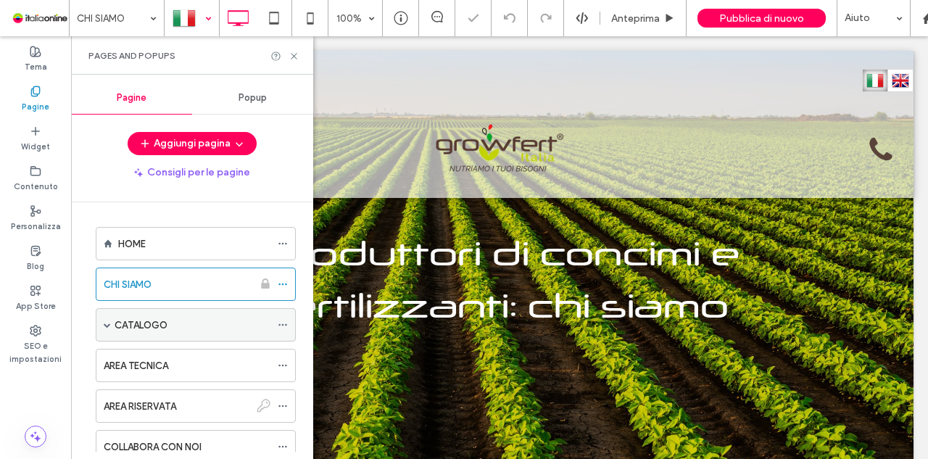
click at [107, 321] on span at bounding box center [107, 324] width 7 height 7
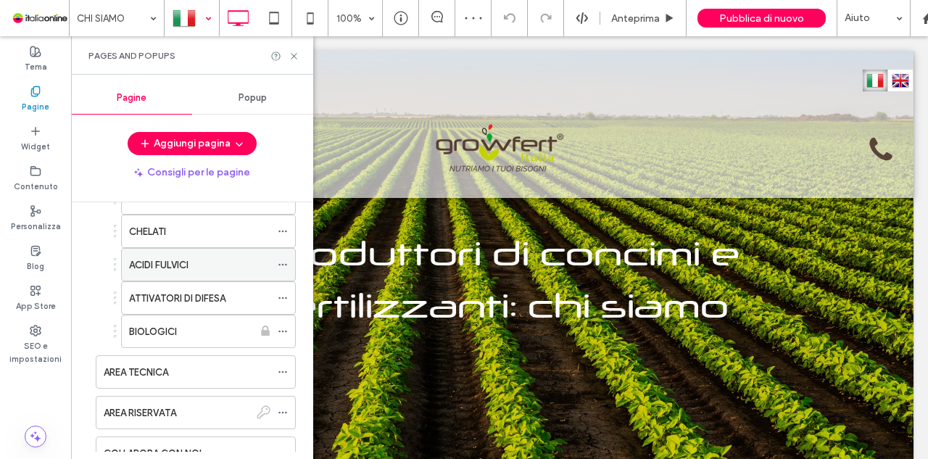
scroll to position [363, 0]
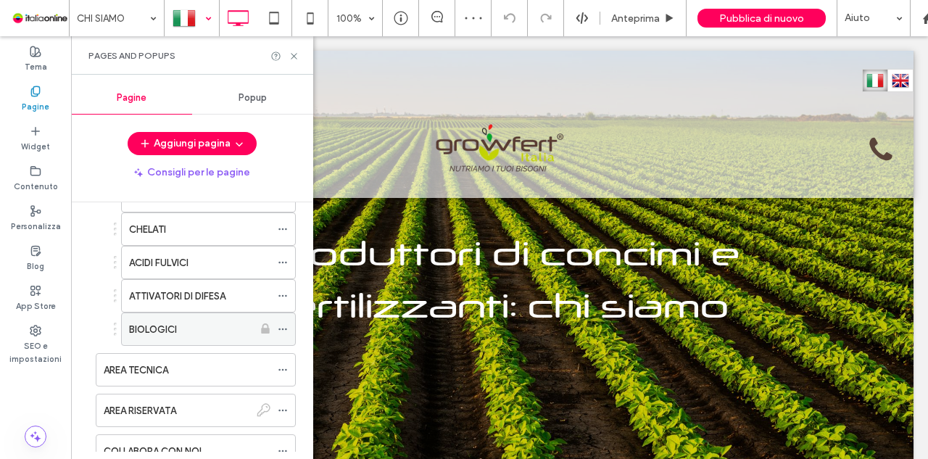
click at [219, 332] on div "BIOLOGICI" at bounding box center [191, 329] width 124 height 32
click at [281, 324] on icon at bounding box center [283, 329] width 10 height 10
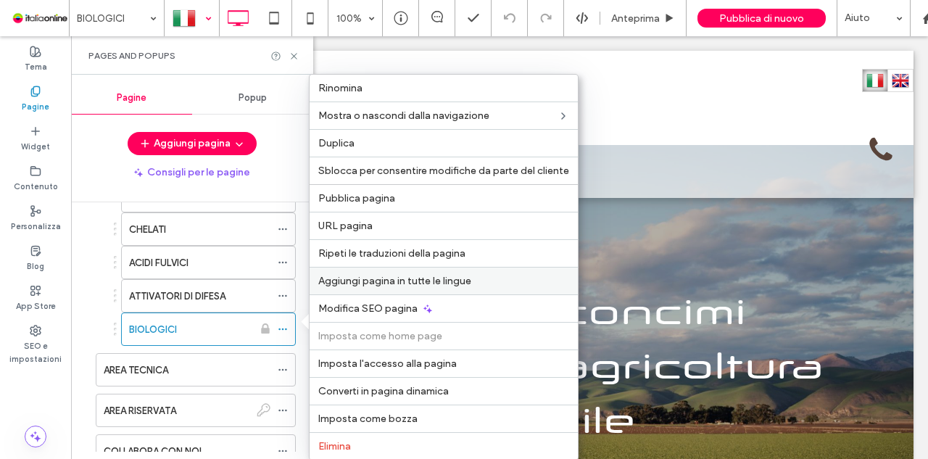
click at [495, 275] on label "Aggiungi pagina in tutte le lingue" at bounding box center [443, 281] width 251 height 12
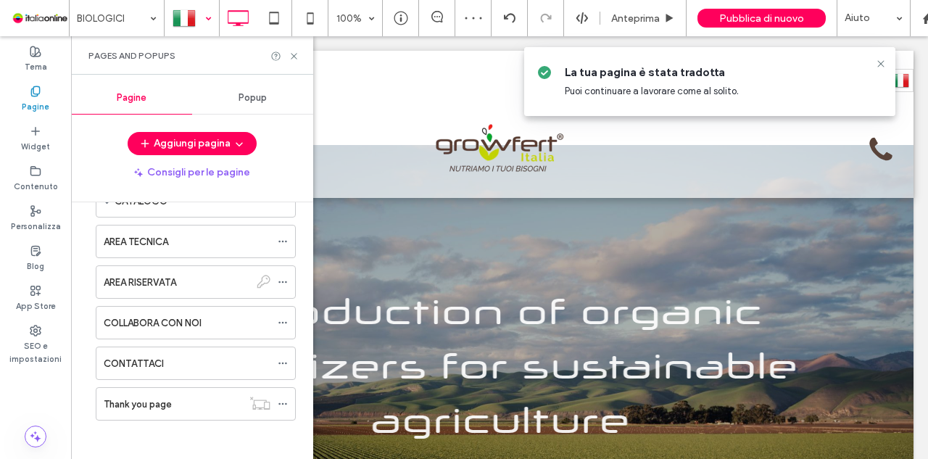
scroll to position [167, 0]
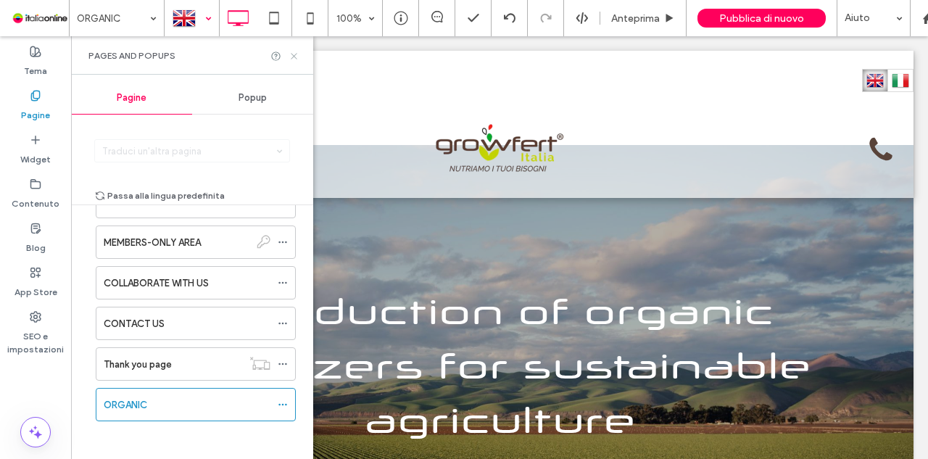
click at [294, 60] on icon at bounding box center [294, 56] width 11 height 11
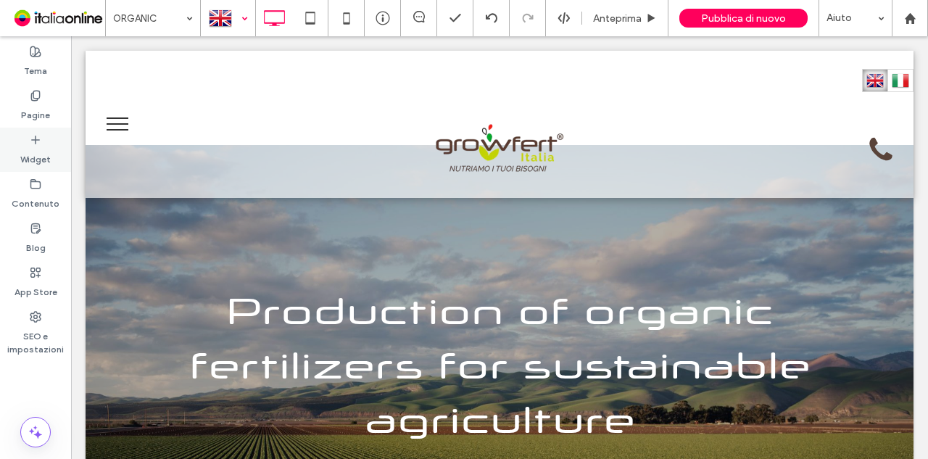
click at [36, 152] on label "Widget" at bounding box center [35, 156] width 30 height 20
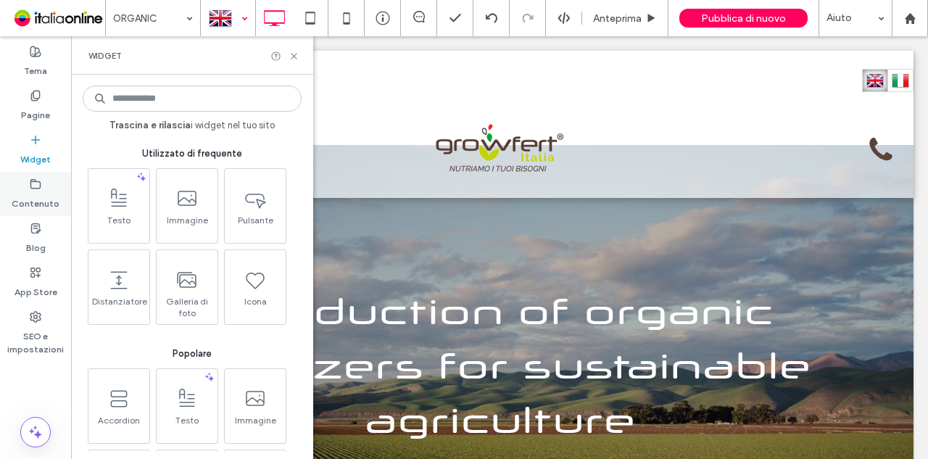
drag, startPoint x: 16, startPoint y: 197, endPoint x: 17, endPoint y: 187, distance: 10.3
click at [16, 197] on label "Contenuto" at bounding box center [36, 200] width 48 height 20
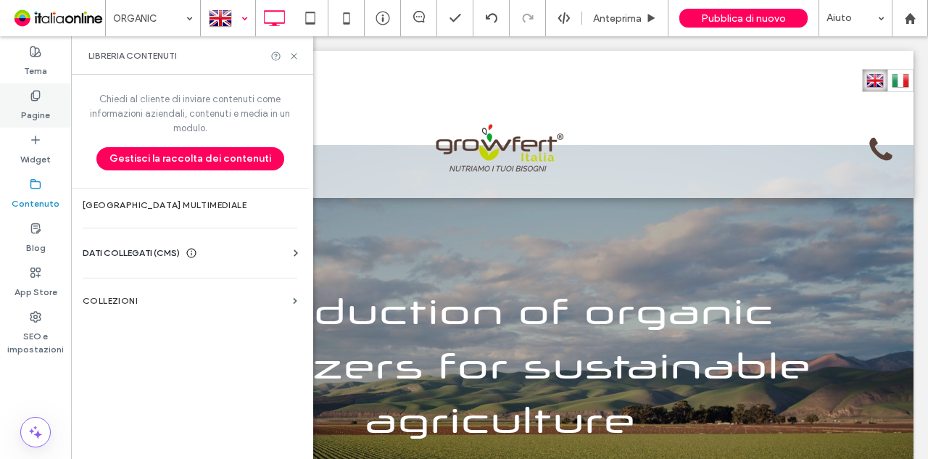
click at [26, 90] on div "Pagine" at bounding box center [35, 105] width 71 height 44
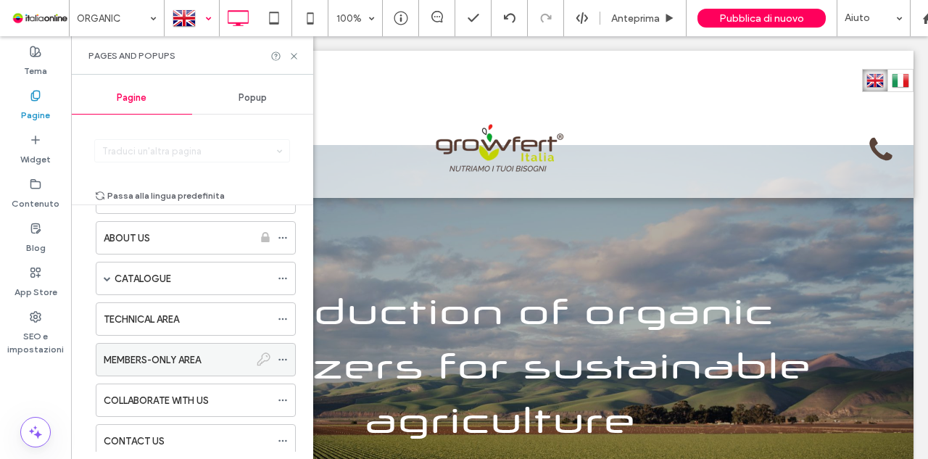
scroll to position [73, 0]
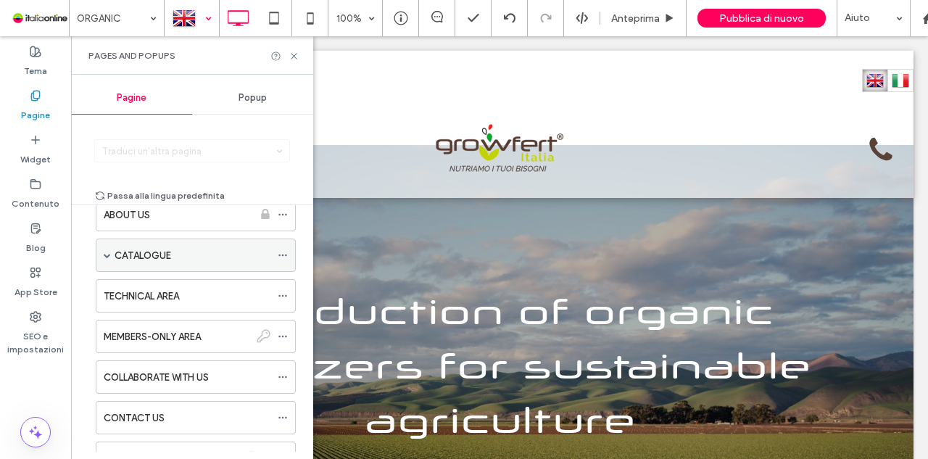
click at [109, 246] on span at bounding box center [107, 255] width 7 height 32
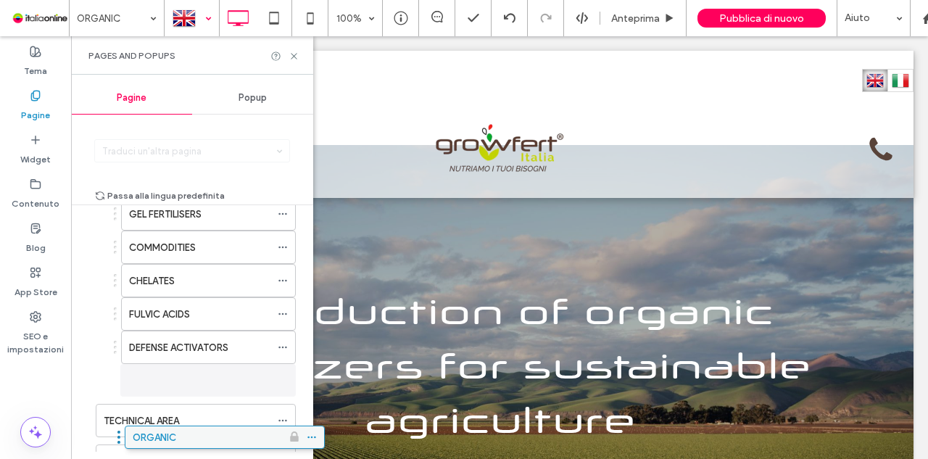
scroll to position [329, 0]
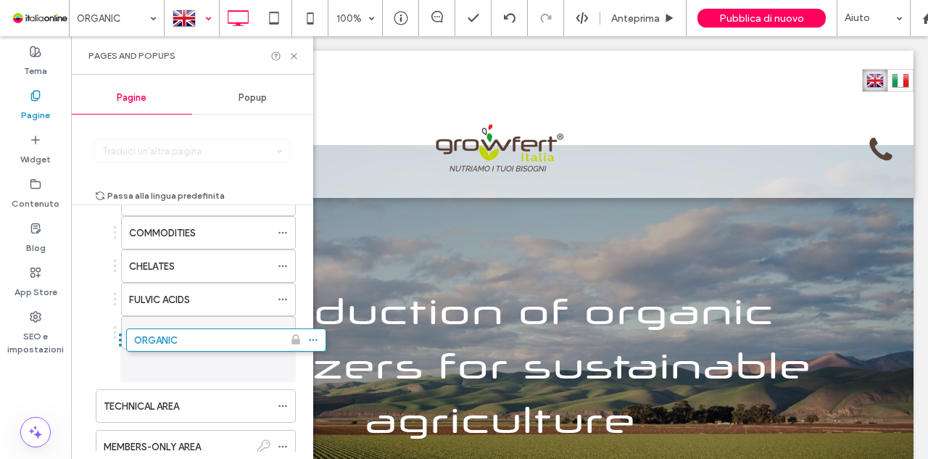
drag, startPoint x: 213, startPoint y: 395, endPoint x: 243, endPoint y: 341, distance: 62.3
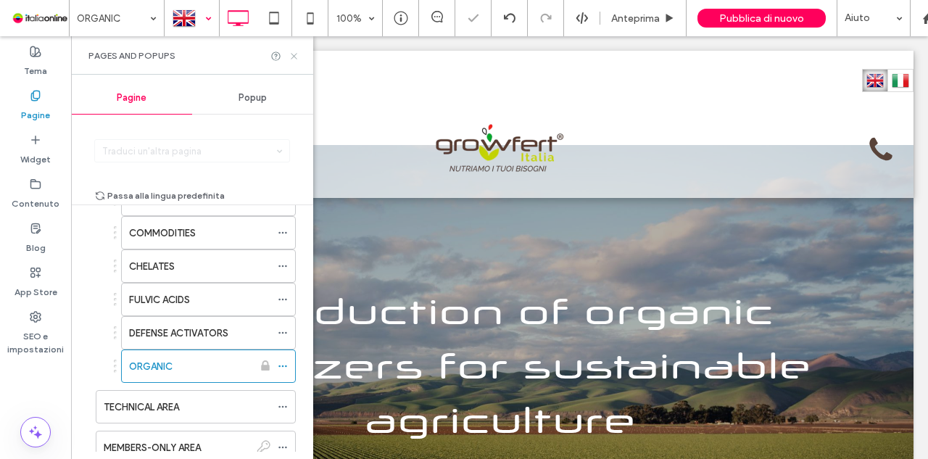
drag, startPoint x: 220, startPoint y: 17, endPoint x: 296, endPoint y: 54, distance: 83.7
click at [296, 54] on use at bounding box center [294, 56] width 6 height 6
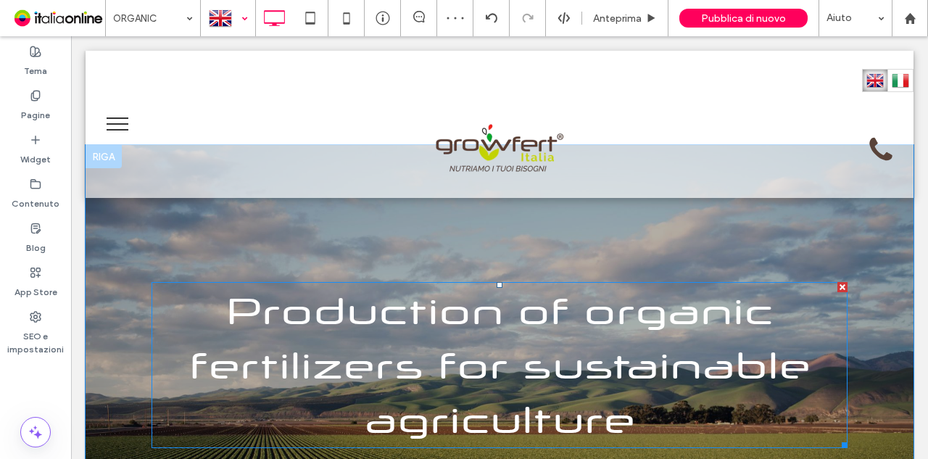
click at [526, 392] on h1 "Production of organic fertilizers for sustainable agriculture" at bounding box center [500, 365] width 696 height 163
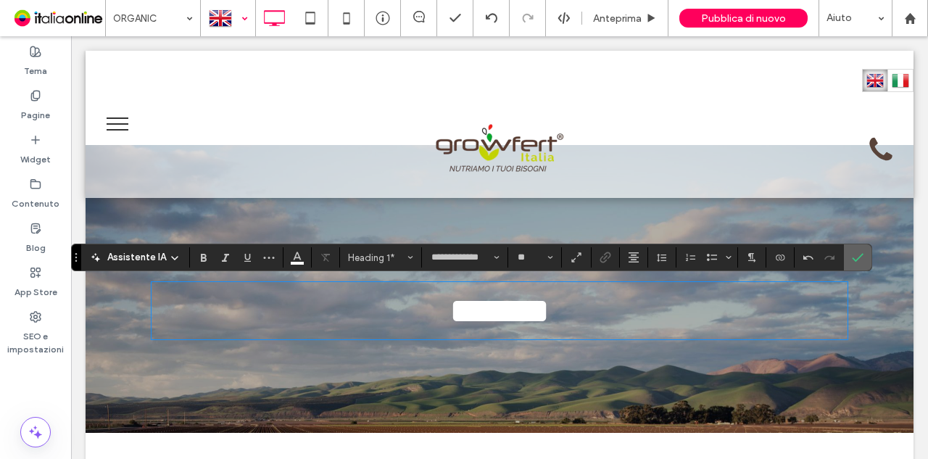
drag, startPoint x: 851, startPoint y: 250, endPoint x: 780, endPoint y: 215, distance: 78.8
click at [852, 250] on span "Conferma" at bounding box center [855, 257] width 7 height 26
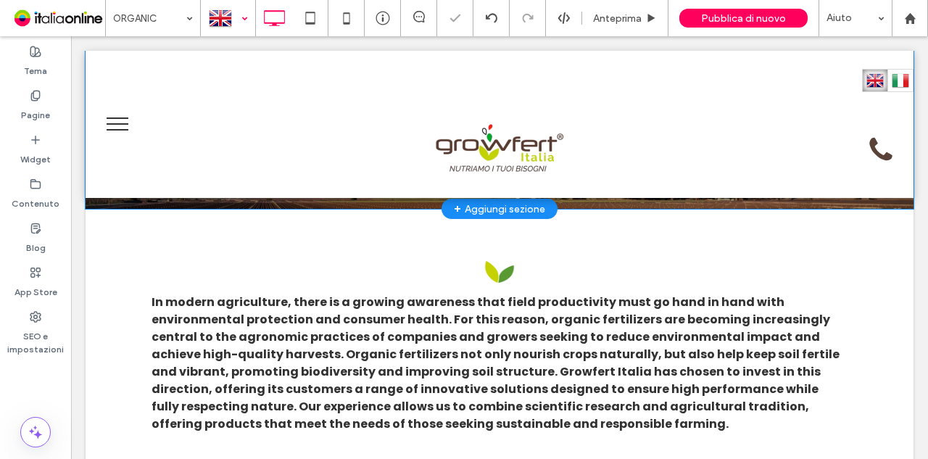
scroll to position [290, 0]
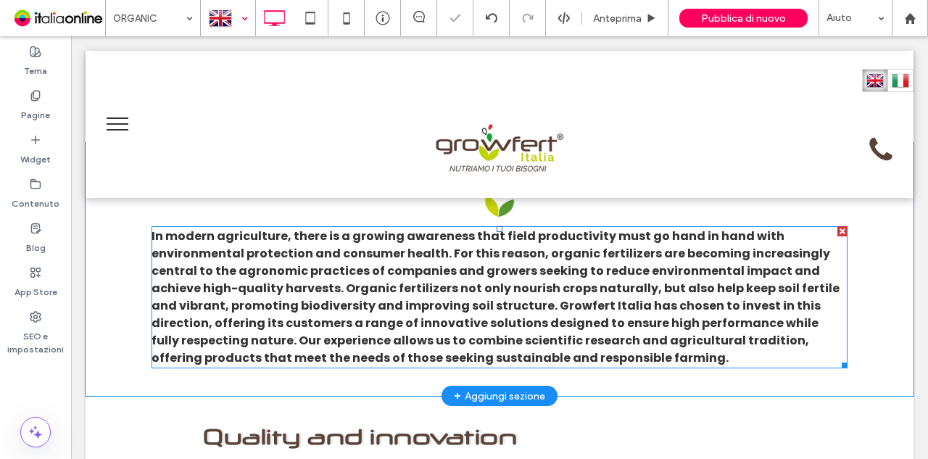
click at [644, 291] on span "In modern agriculture, there is a growing awareness that field productivity mus…" at bounding box center [496, 297] width 688 height 139
type input "*******"
type input "**"
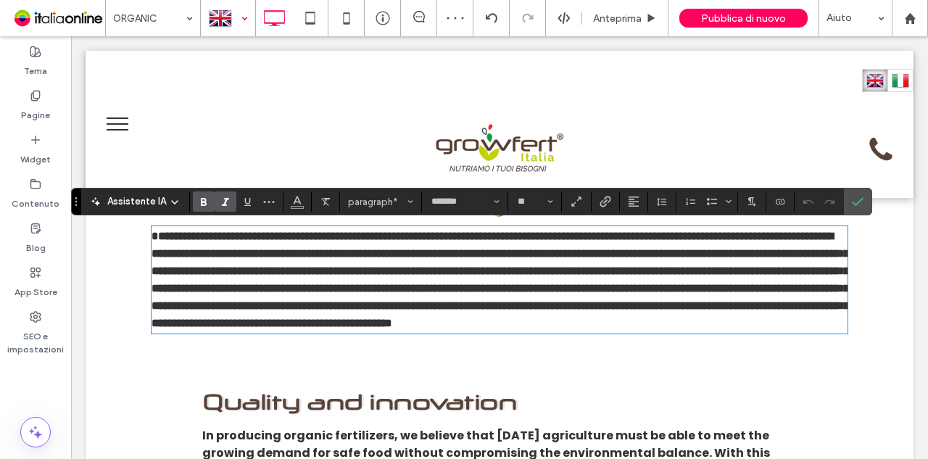
drag, startPoint x: 196, startPoint y: 199, endPoint x: 213, endPoint y: 201, distance: 17.5
click at [198, 199] on icon "Grassetto" at bounding box center [204, 202] width 12 height 12
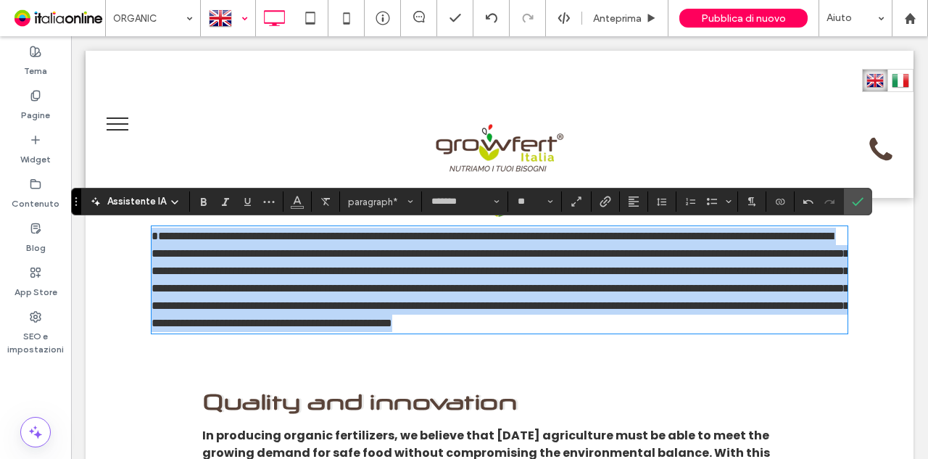
click at [152, 234] on span "**********" at bounding box center [501, 280] width 698 height 98
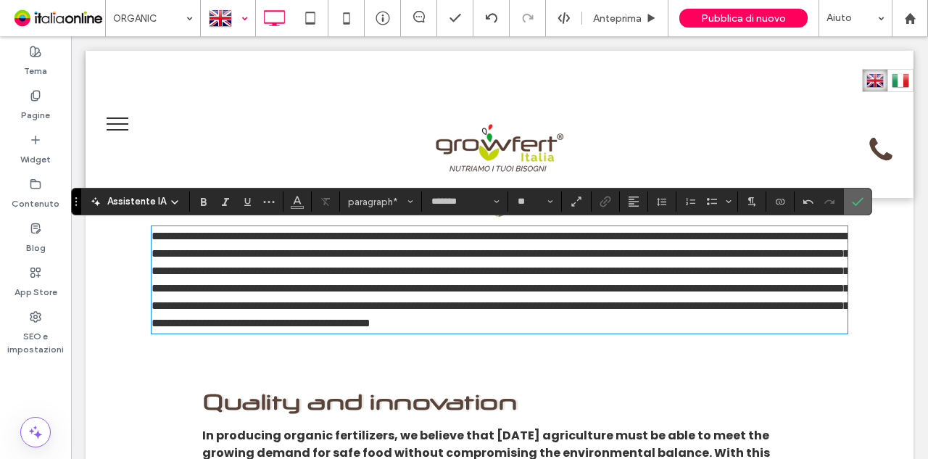
click at [852, 210] on span "Conferma" at bounding box center [855, 202] width 7 height 26
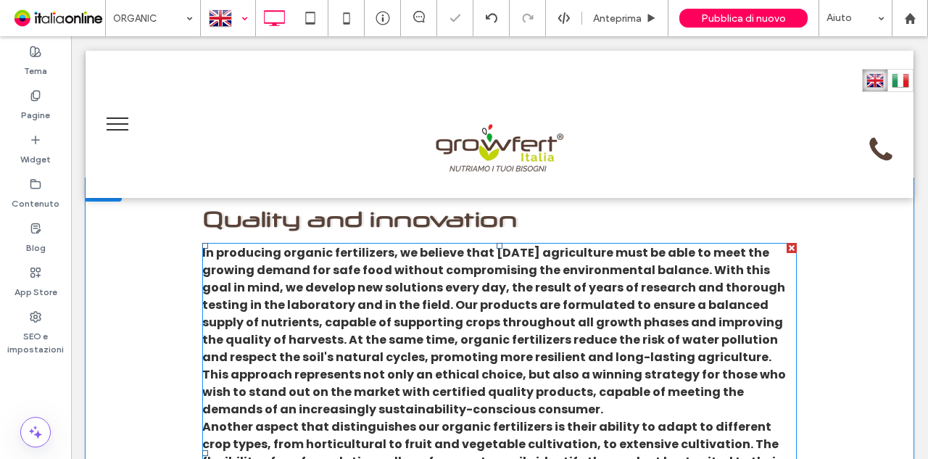
click at [582, 397] on span "In producing organic fertilizers, we believe that [DATE] agriculture must be ab…" at bounding box center [494, 330] width 584 height 173
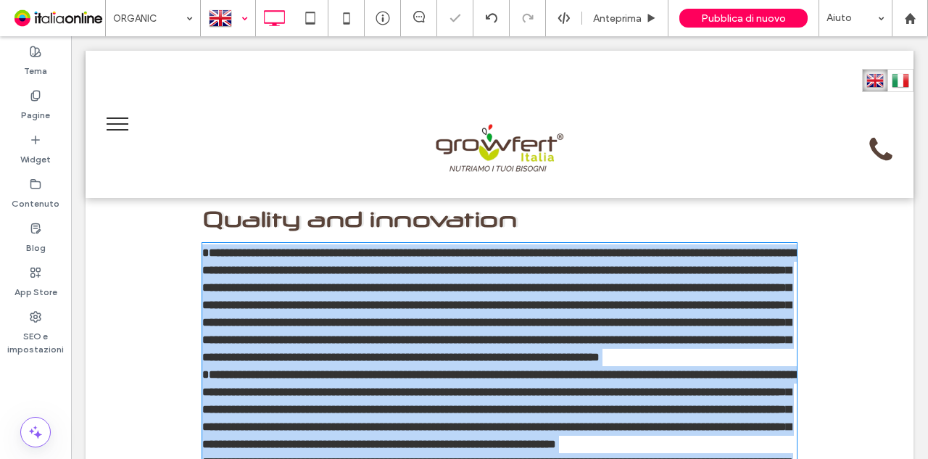
scroll to position [714, 0]
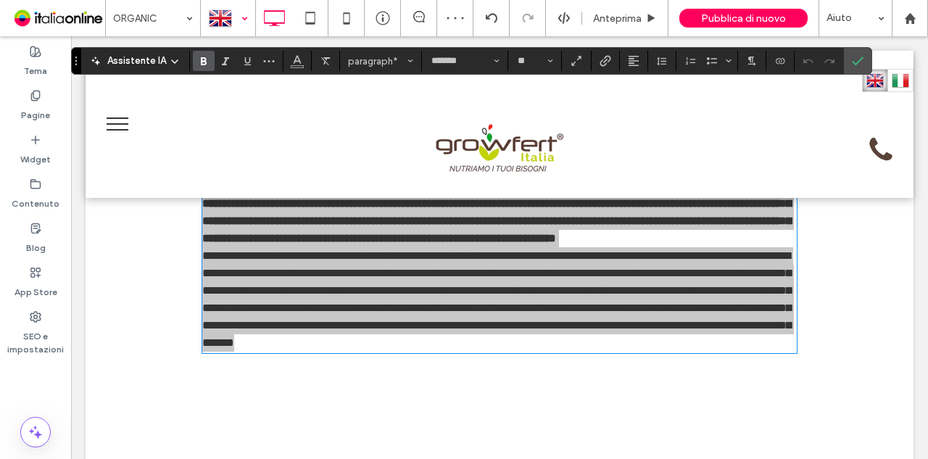
click at [202, 65] on use "Grassetto" at bounding box center [204, 61] width 6 height 8
drag, startPoint x: 852, startPoint y: 63, endPoint x: 740, endPoint y: 27, distance: 117.4
click at [852, 63] on icon "Conferma" at bounding box center [858, 61] width 12 height 12
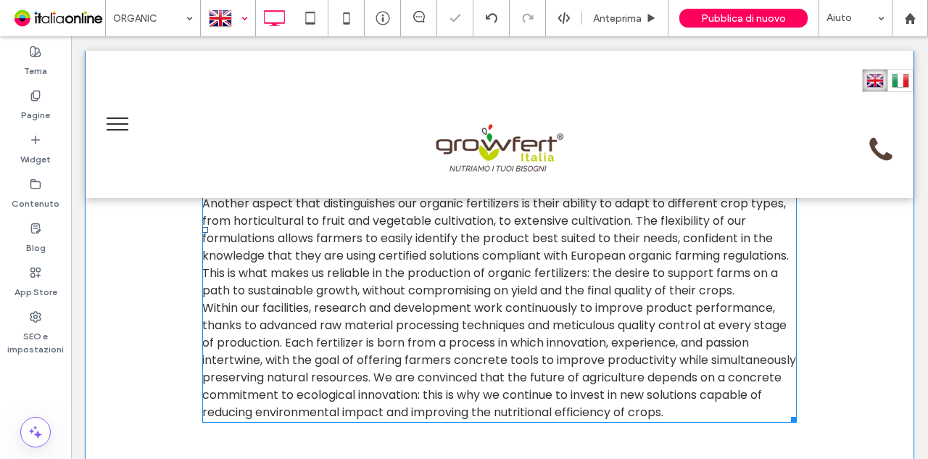
click at [202, 203] on span "Another aspect that distinguishes our organic fertilizers is their ability to a…" at bounding box center [495, 247] width 587 height 104
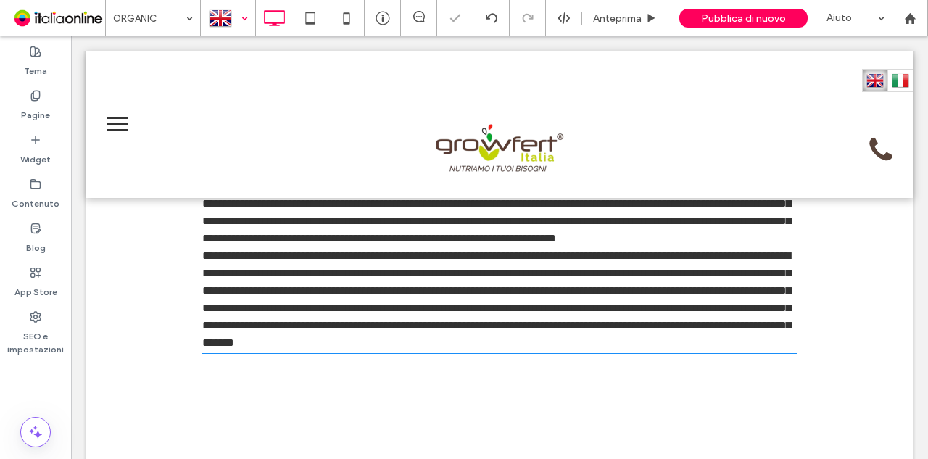
type input "*******"
type input "**"
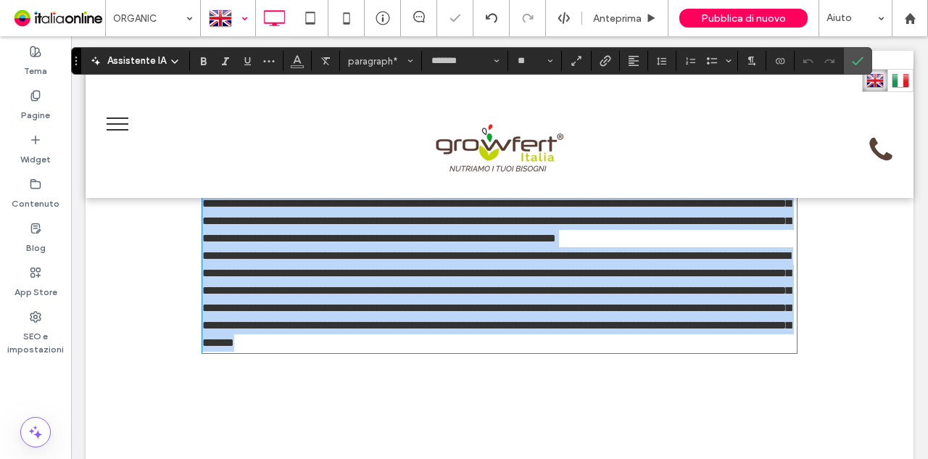
click at [205, 205] on span "**********" at bounding box center [499, 203] width 595 height 81
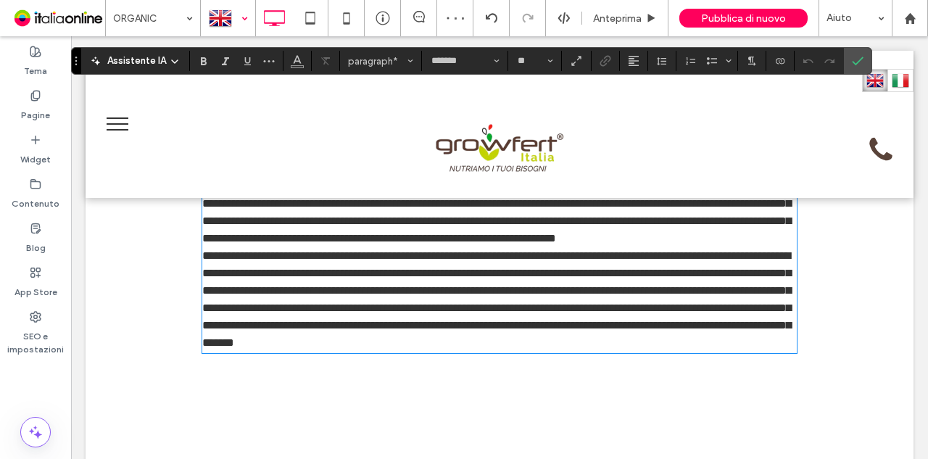
drag, startPoint x: 204, startPoint y: 203, endPoint x: 213, endPoint y: 198, distance: 10.7
click at [204, 203] on span "**********" at bounding box center [499, 203] width 595 height 81
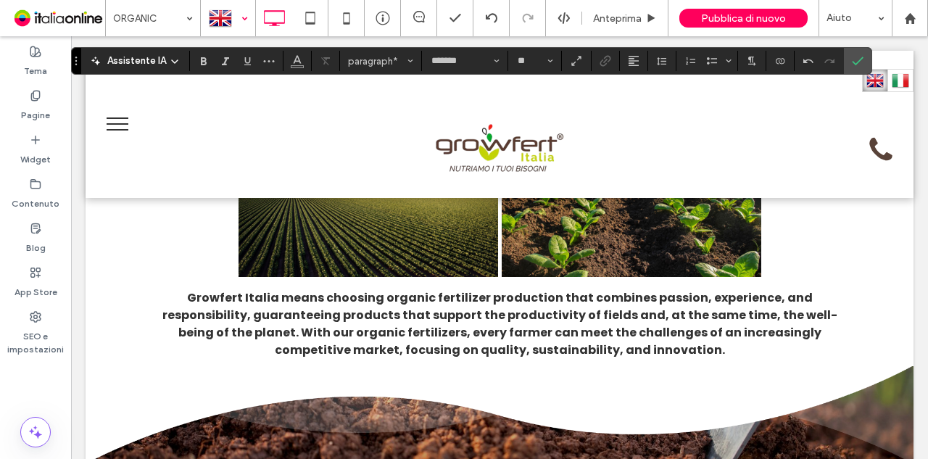
scroll to position [1004, 0]
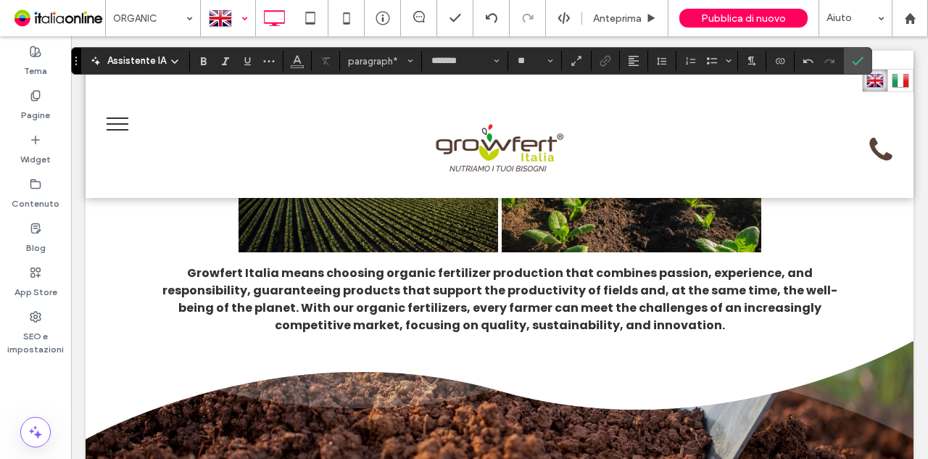
click at [606, 334] on span "Growfert Italia means choosing organic fertilizer production that combines pass…" at bounding box center [499, 299] width 675 height 69
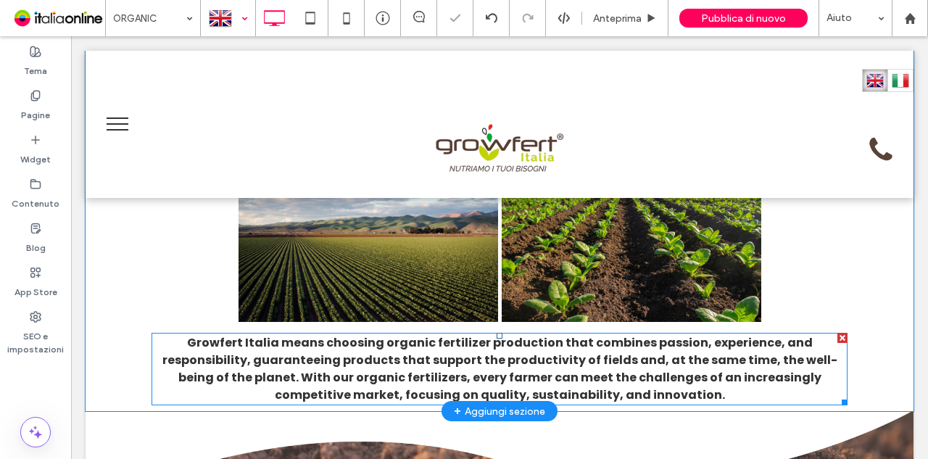
click at [609, 399] on span "Growfert Italia means choosing organic fertilizer production that combines pass…" at bounding box center [499, 368] width 675 height 69
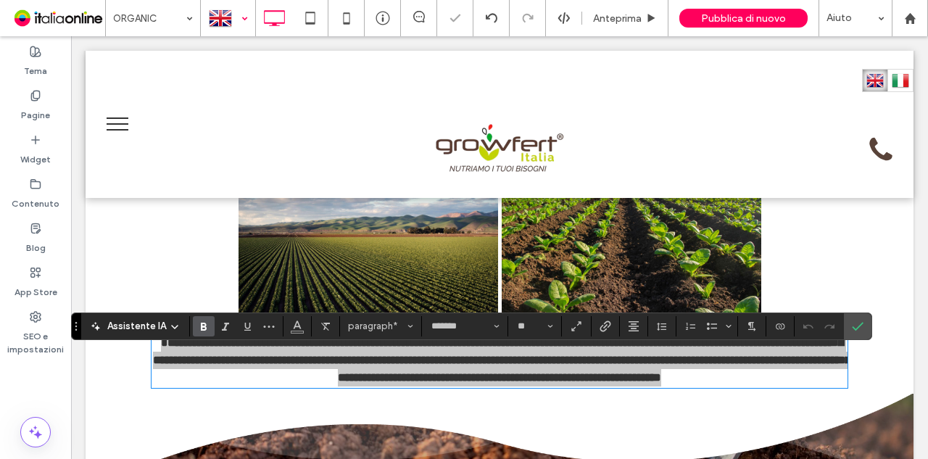
click at [198, 329] on icon "Grassetto" at bounding box center [204, 327] width 12 height 12
click at [857, 331] on span "Conferma" at bounding box center [858, 326] width 12 height 25
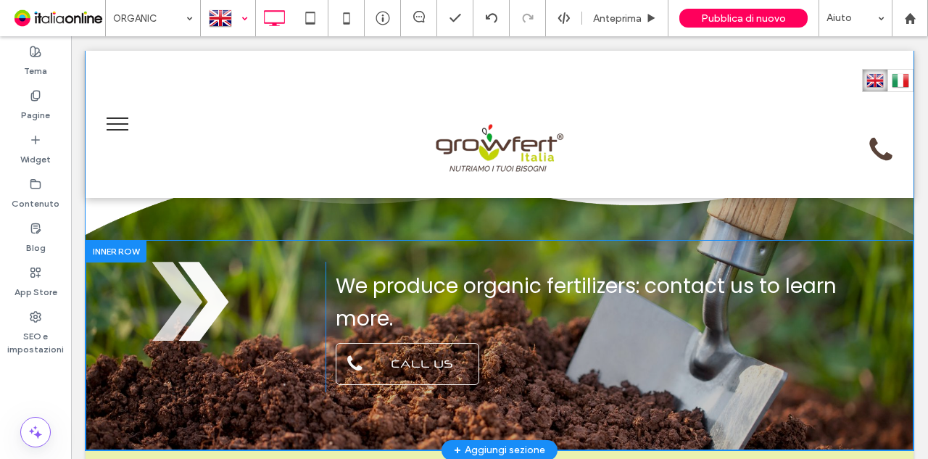
scroll to position [1294, 0]
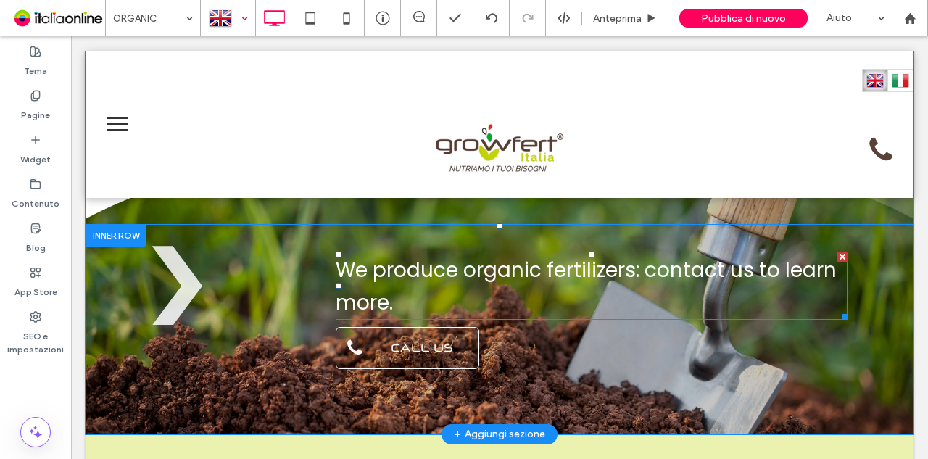
click at [598, 292] on span "We produce organic fertilizers: contact us to learn more." at bounding box center [586, 286] width 501 height 61
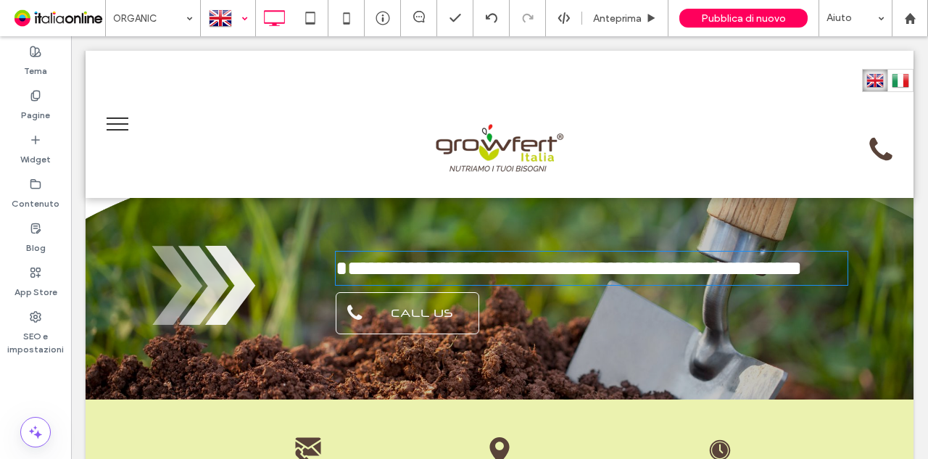
type input "*******"
type input "**"
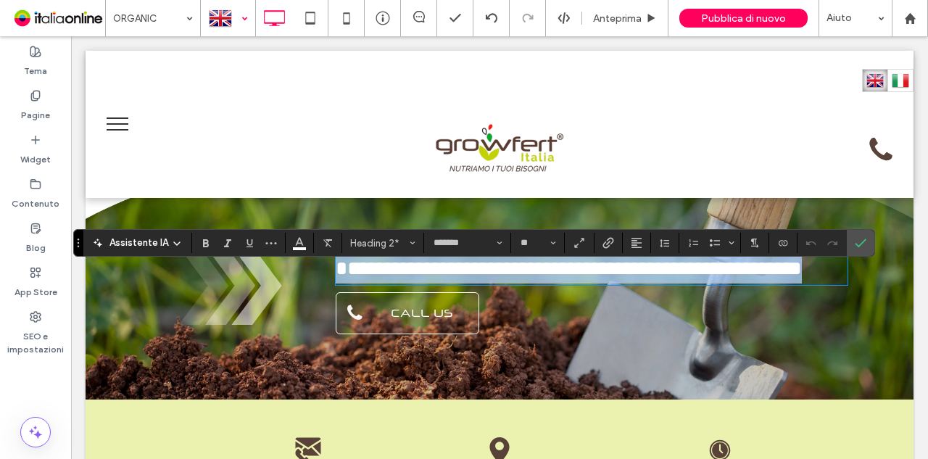
drag, startPoint x: 603, startPoint y: 288, endPoint x: 652, endPoint y: 279, distance: 50.1
click at [603, 279] on strong "**********" at bounding box center [574, 268] width 455 height 20
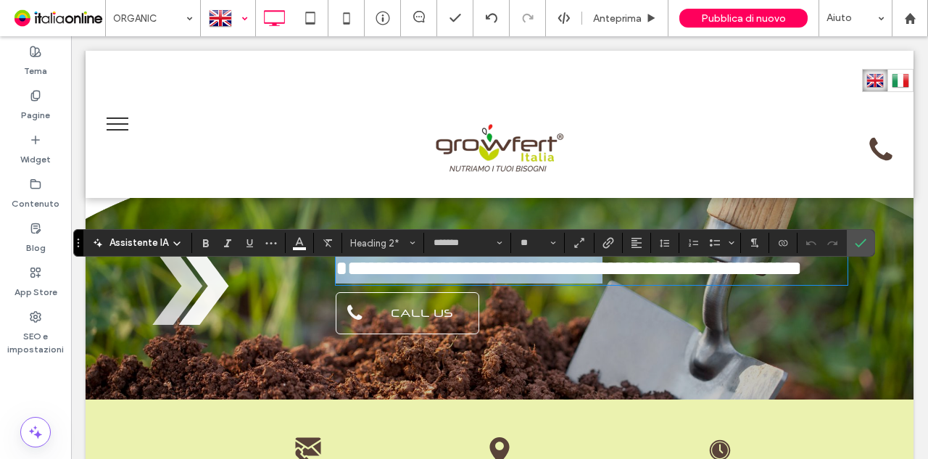
drag, startPoint x: 647, startPoint y: 293, endPoint x: 259, endPoint y: 286, distance: 388.1
click at [259, 286] on div "**********" at bounding box center [500, 294] width 696 height 96
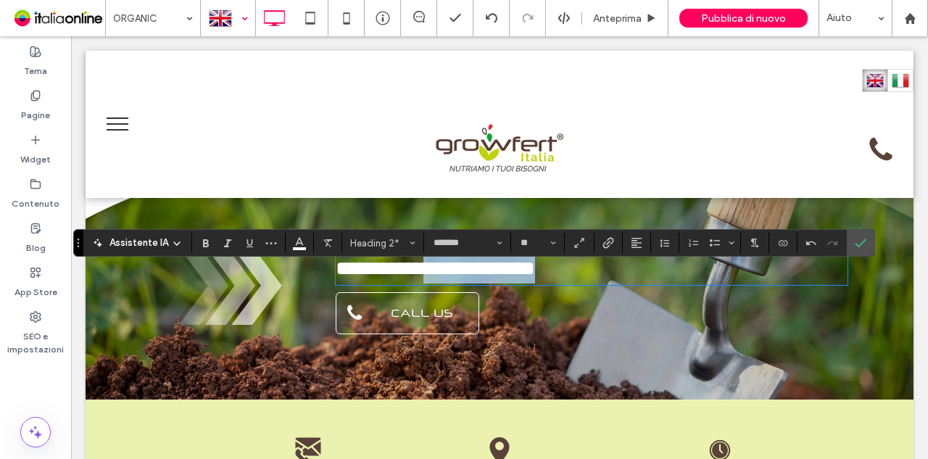
drag, startPoint x: 494, startPoint y: 284, endPoint x: 592, endPoint y: 289, distance: 98.0
click at [592, 284] on h2 "**********" at bounding box center [592, 268] width 512 height 30
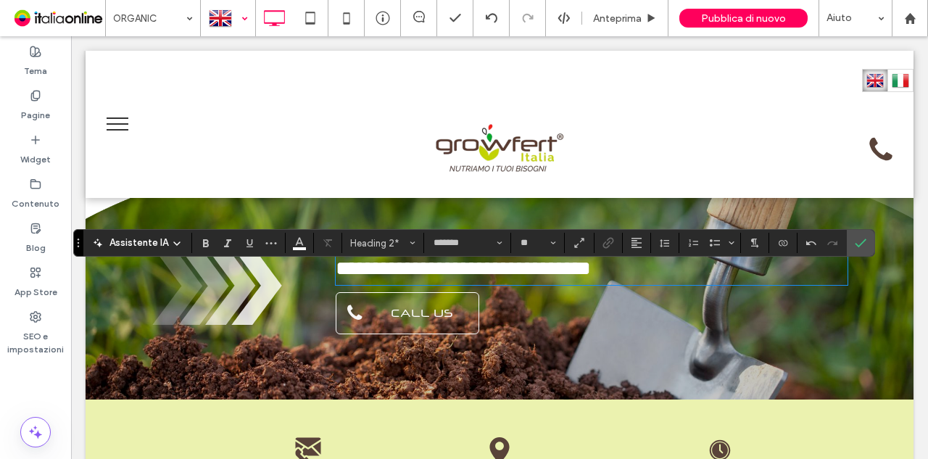
click at [706, 284] on h2 "**********" at bounding box center [592, 268] width 512 height 30
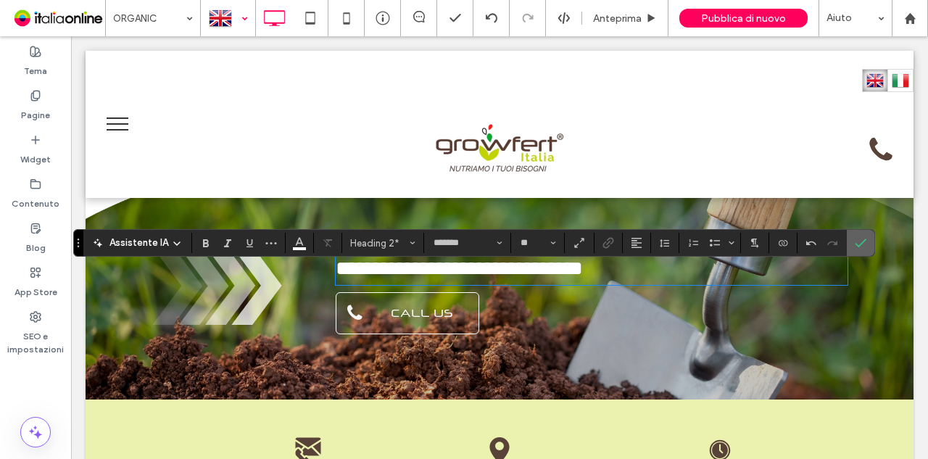
click at [867, 249] on section at bounding box center [861, 243] width 28 height 26
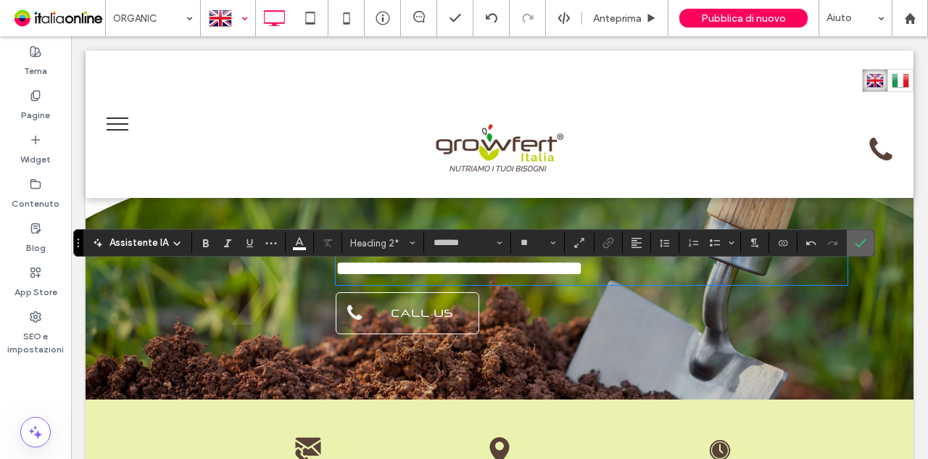
click at [863, 246] on label "Conferma" at bounding box center [861, 243] width 22 height 26
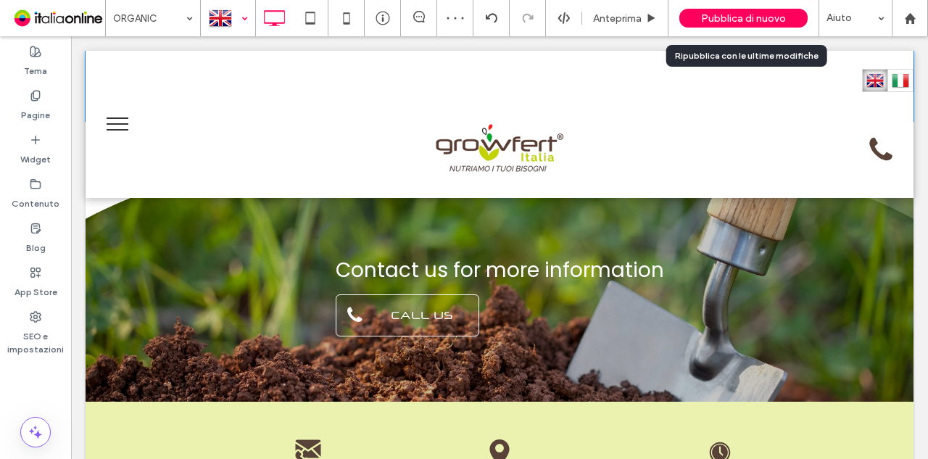
click at [714, 22] on span "Pubblica di nuovo" at bounding box center [743, 18] width 85 height 12
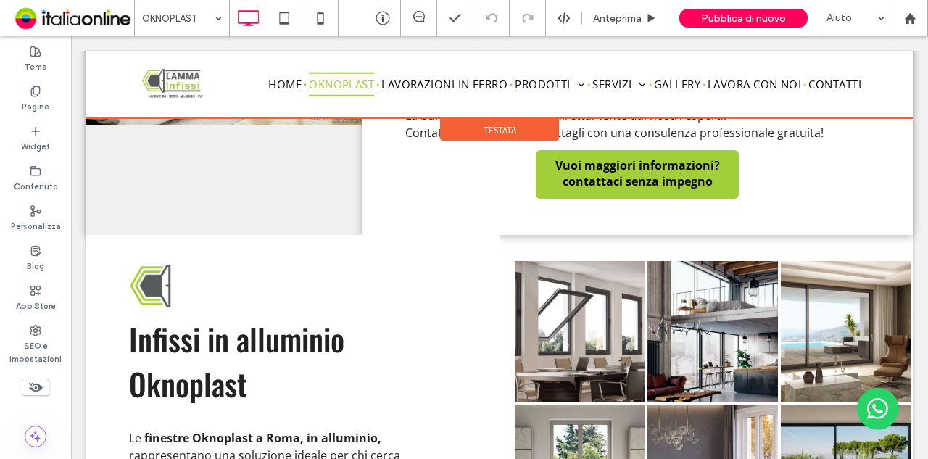
scroll to position [1160, 0]
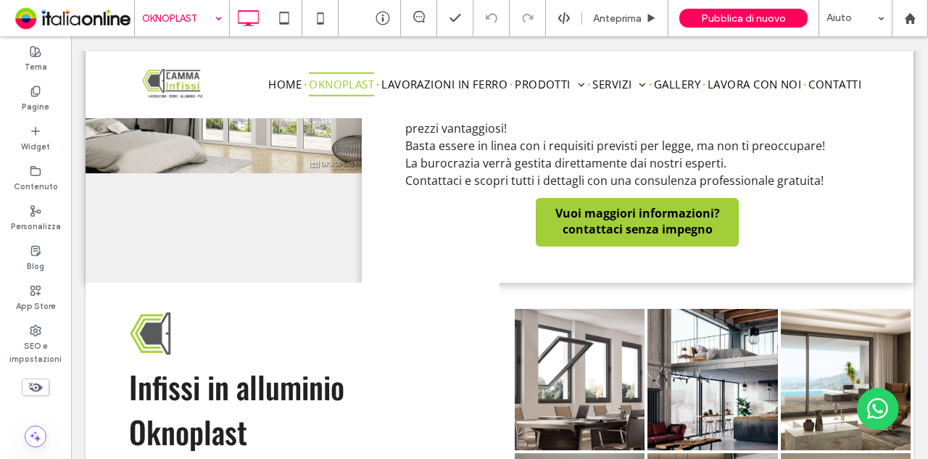
click at [200, 30] on input at bounding box center [178, 18] width 73 height 36
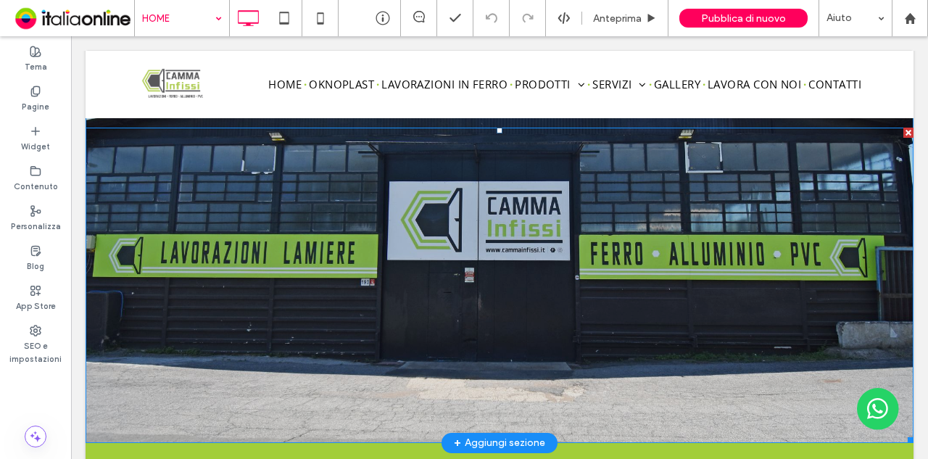
scroll to position [218, 0]
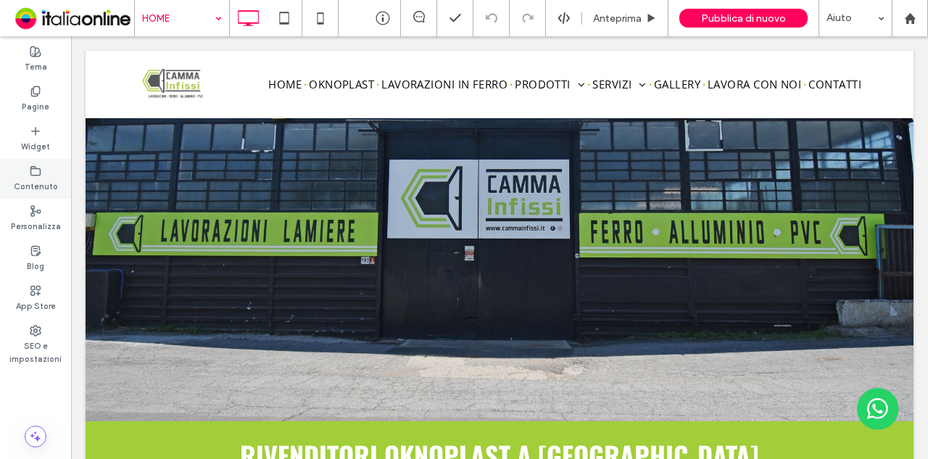
click at [39, 179] on label "Contenuto" at bounding box center [36, 185] width 44 height 16
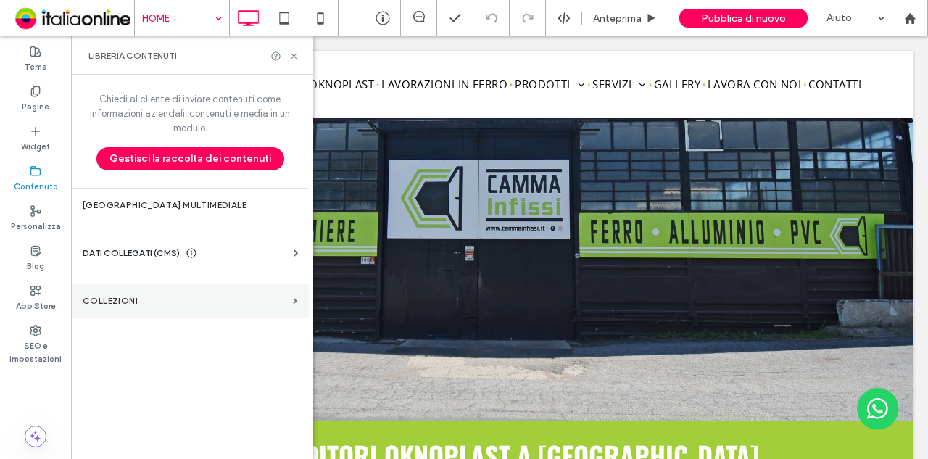
click at [202, 298] on label "COLLEZIONI" at bounding box center [185, 301] width 205 height 10
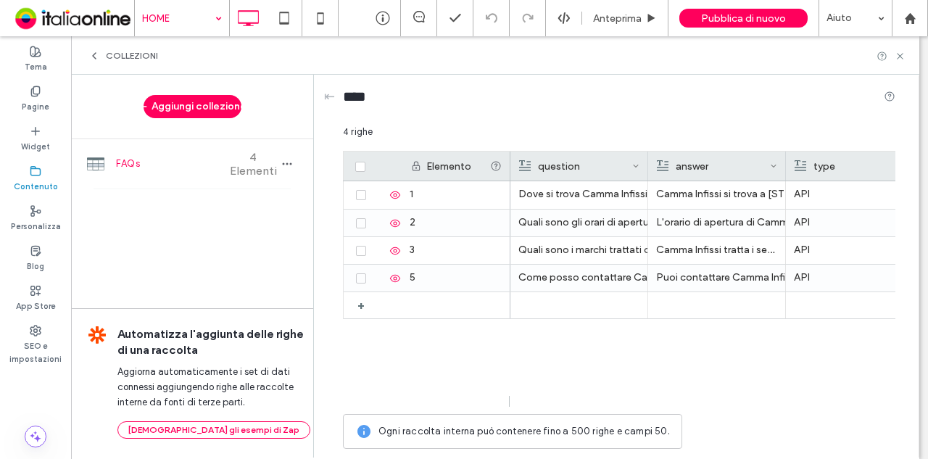
click at [99, 59] on icon at bounding box center [94, 56] width 12 height 12
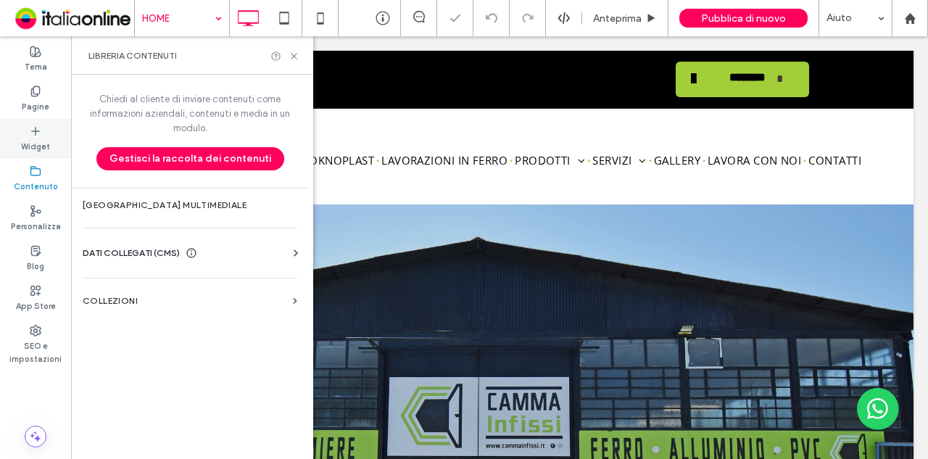
scroll to position [0, 0]
click at [41, 99] on label "Pagine" at bounding box center [36, 105] width 28 height 16
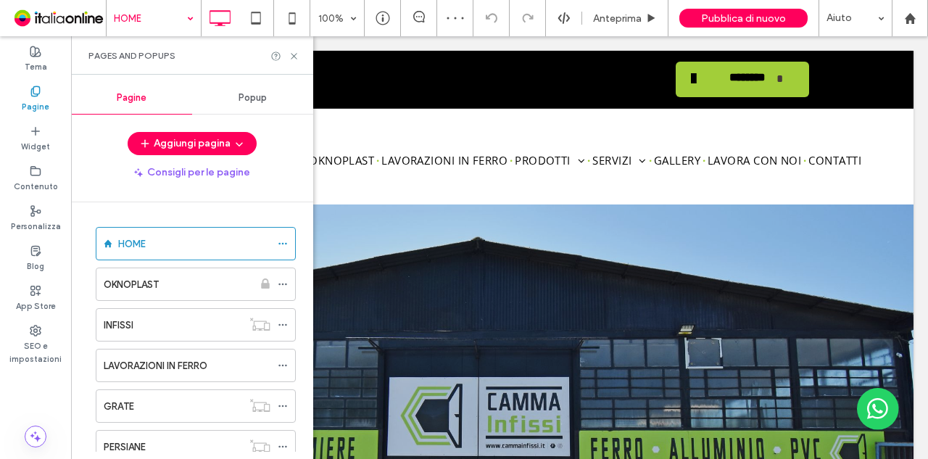
click at [300, 49] on div "Pages and Popups" at bounding box center [192, 55] width 242 height 38
click at [296, 53] on icon at bounding box center [294, 56] width 11 height 11
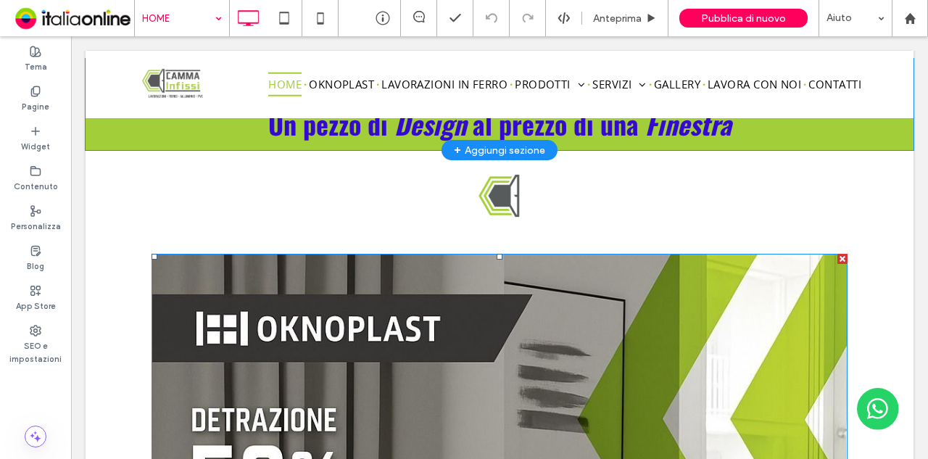
scroll to position [435, 0]
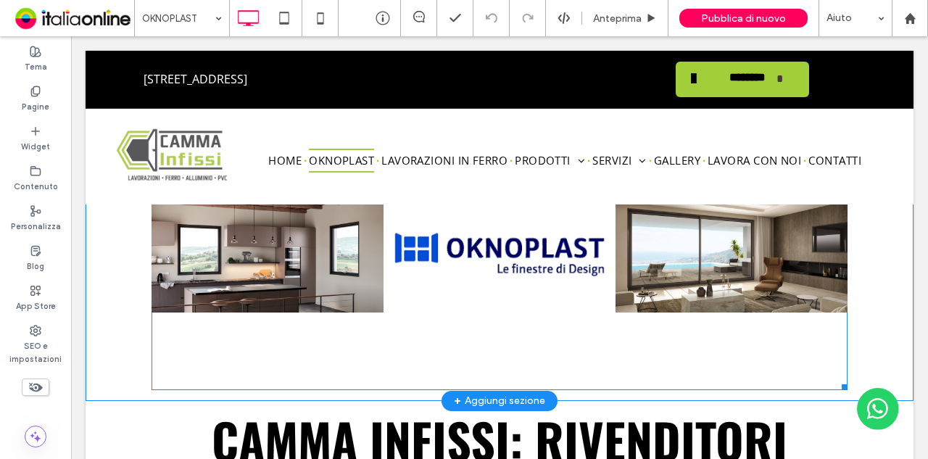
scroll to position [73, 0]
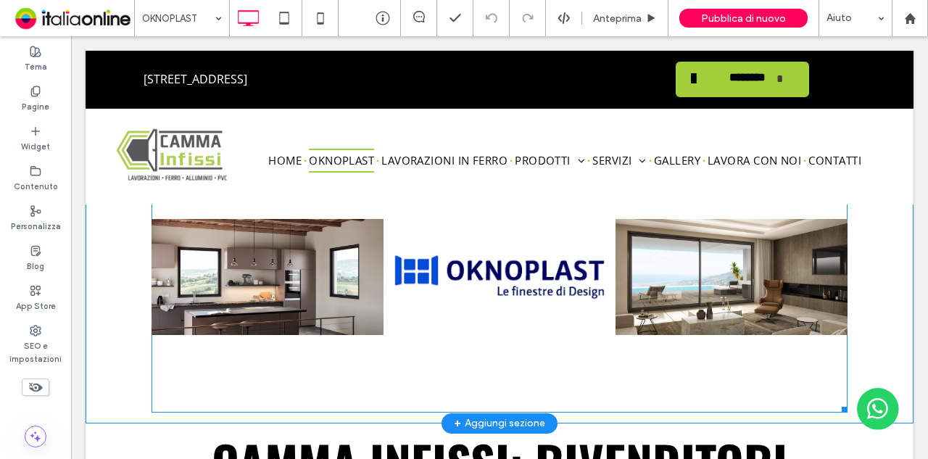
click at [430, 297] on link at bounding box center [500, 277] width 232 height 271
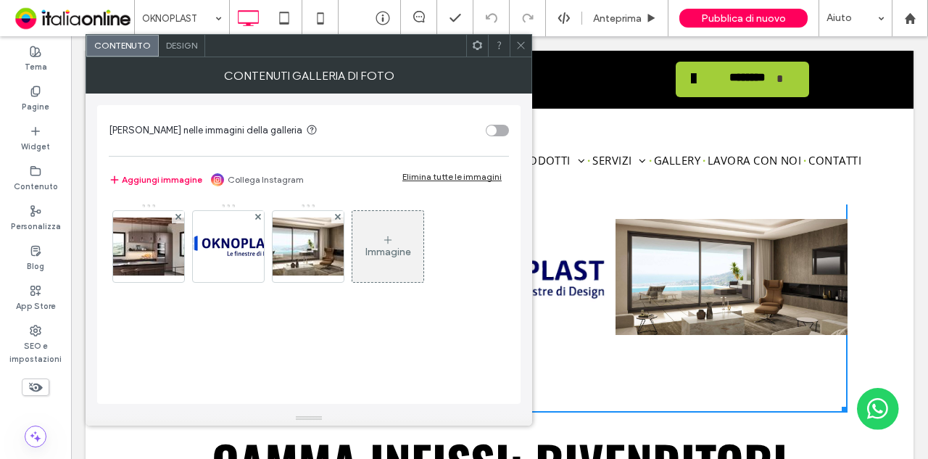
click at [521, 47] on icon at bounding box center [521, 45] width 11 height 11
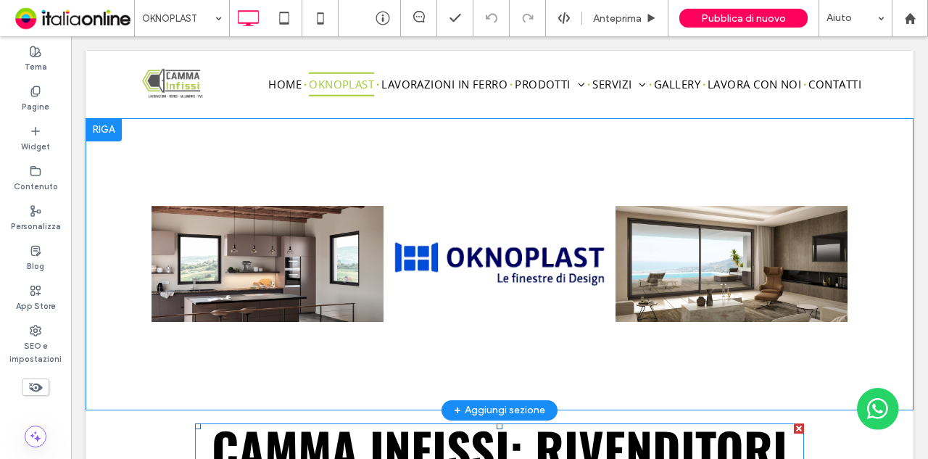
scroll to position [0, 0]
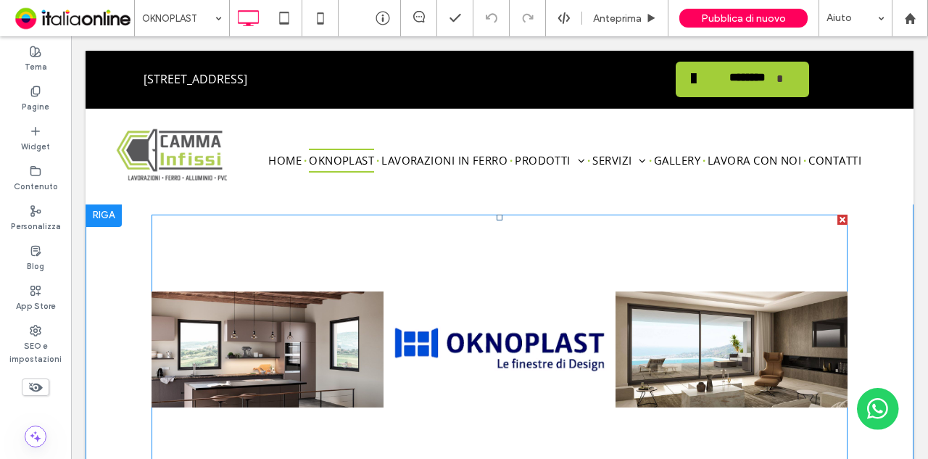
click at [376, 300] on link at bounding box center [268, 350] width 232 height 271
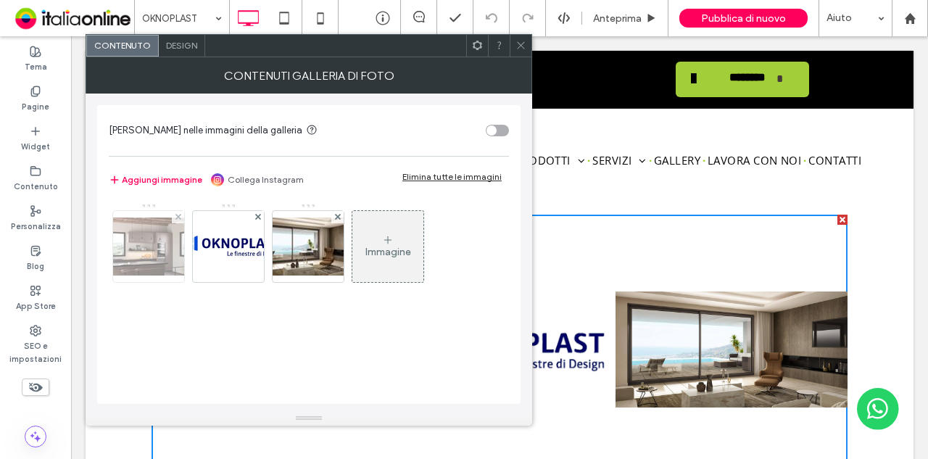
click at [164, 257] on img at bounding box center [149, 247] width 116 height 58
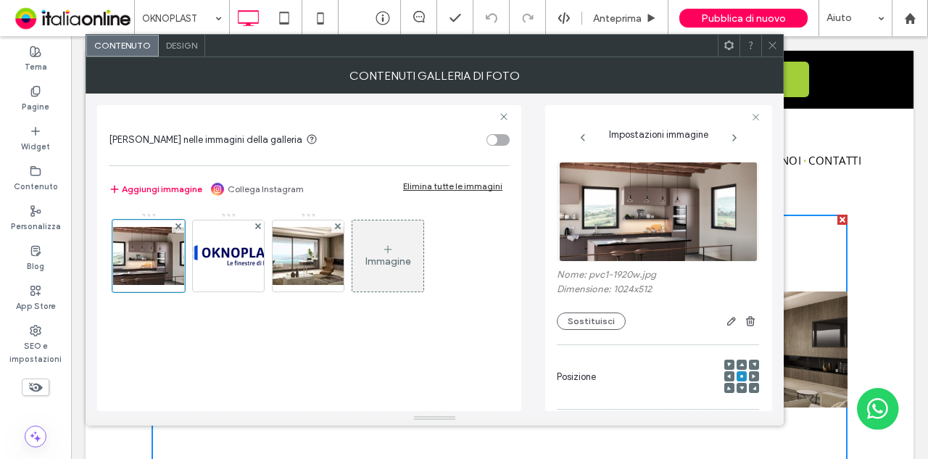
click at [395, 249] on div "Immagine" at bounding box center [387, 256] width 71 height 68
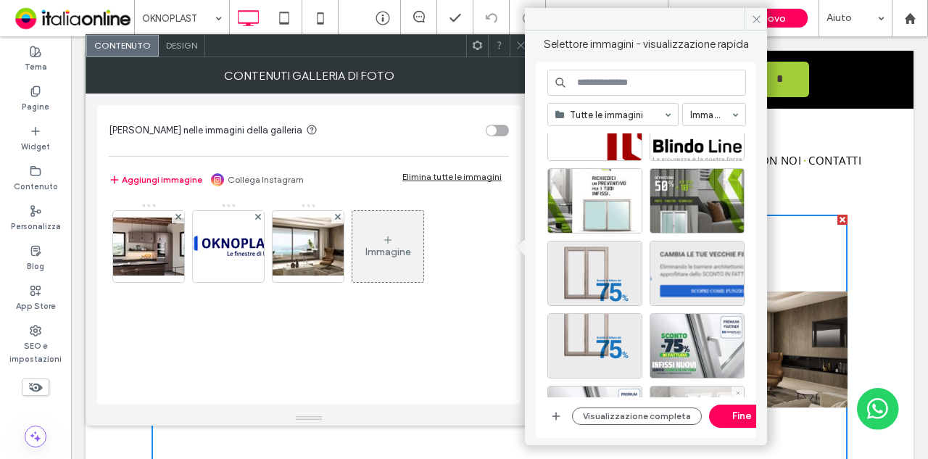
scroll to position [290, 0]
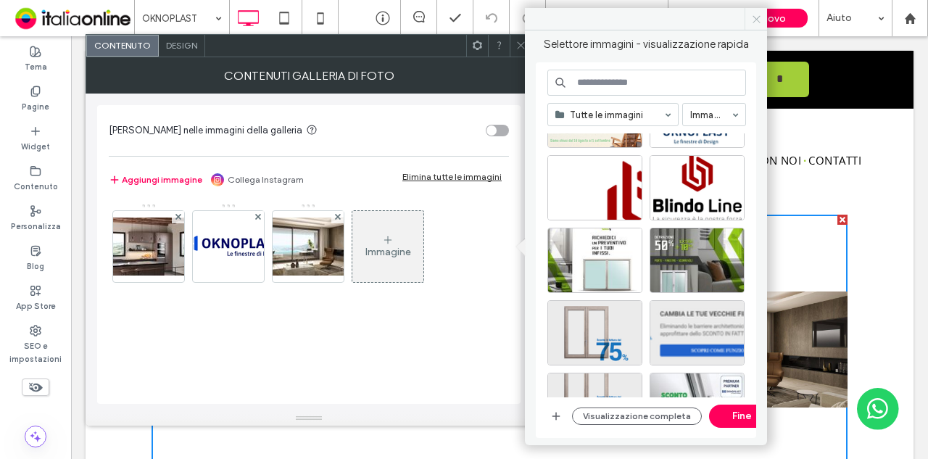
click at [748, 18] on span at bounding box center [756, 19] width 22 height 22
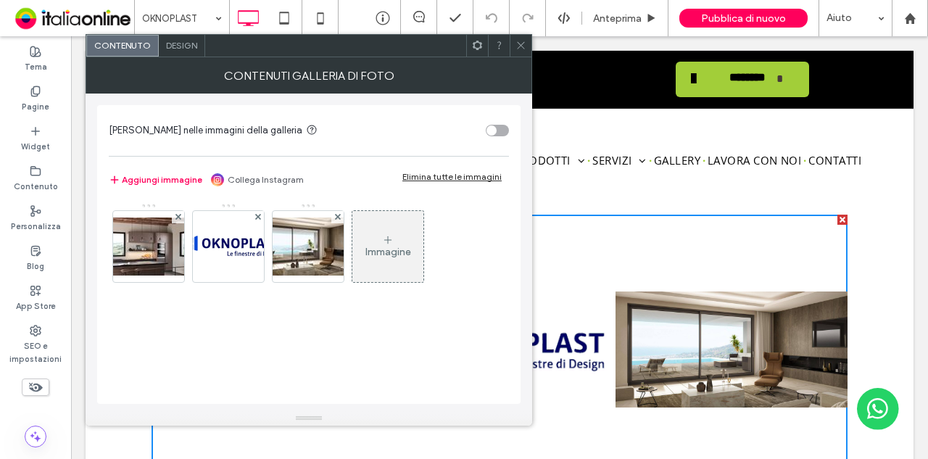
click at [519, 45] on icon at bounding box center [521, 45] width 11 height 11
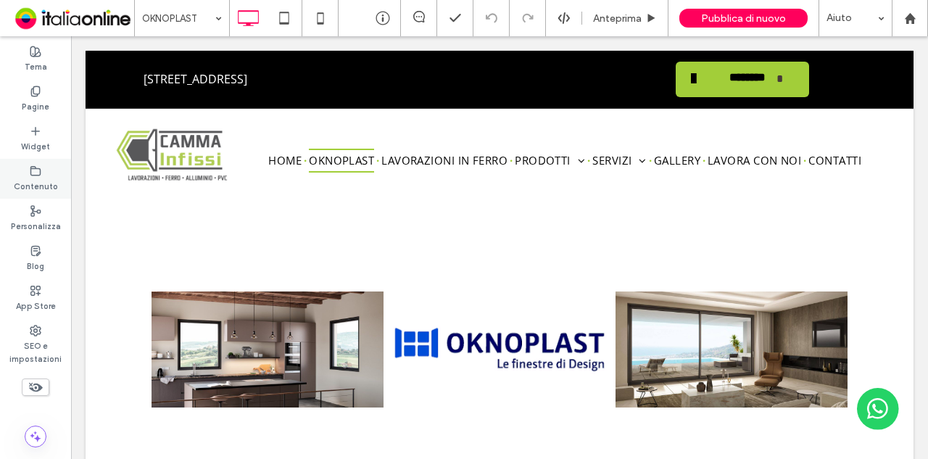
click at [45, 171] on div "Contenuto" at bounding box center [35, 179] width 71 height 40
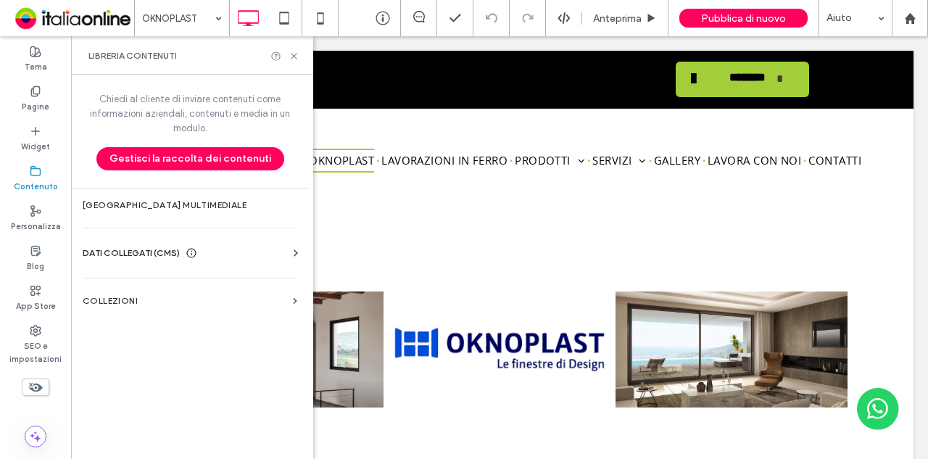
click at [176, 246] on span "DATI COLLEGATI (CMS)" at bounding box center [131, 253] width 97 height 15
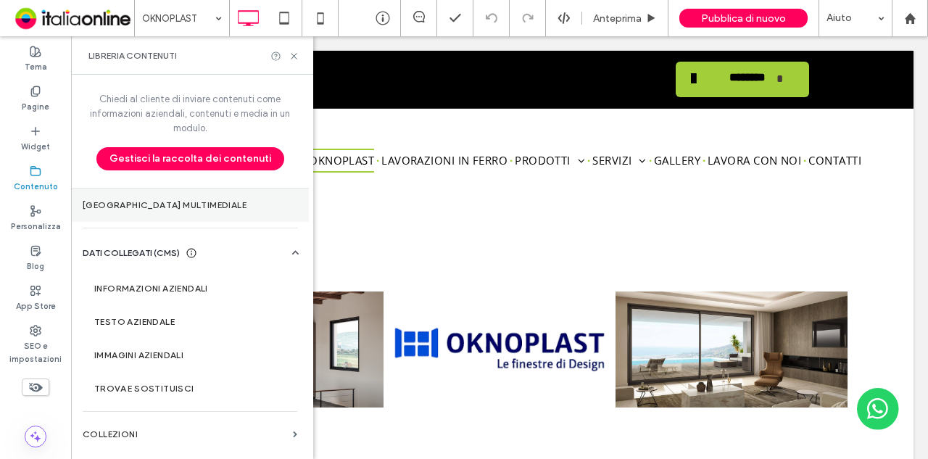
click at [177, 202] on label "[GEOGRAPHIC_DATA] multimediale" at bounding box center [190, 205] width 215 height 10
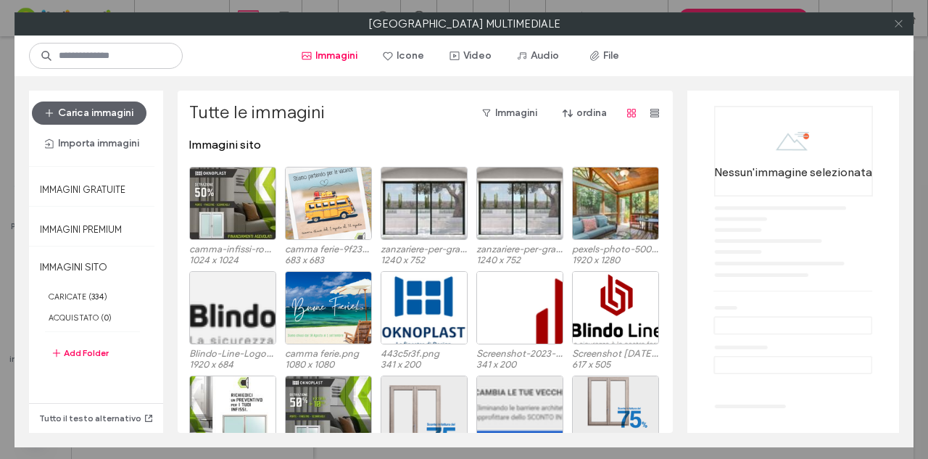
click at [896, 26] on use at bounding box center [898, 23] width 7 height 7
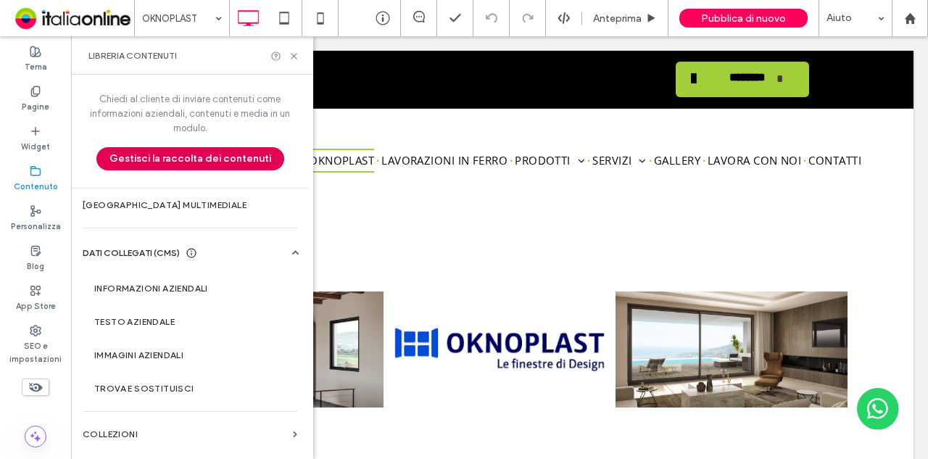
click at [153, 154] on button "Gestisci la raccolta dei contenuti" at bounding box center [190, 158] width 188 height 23
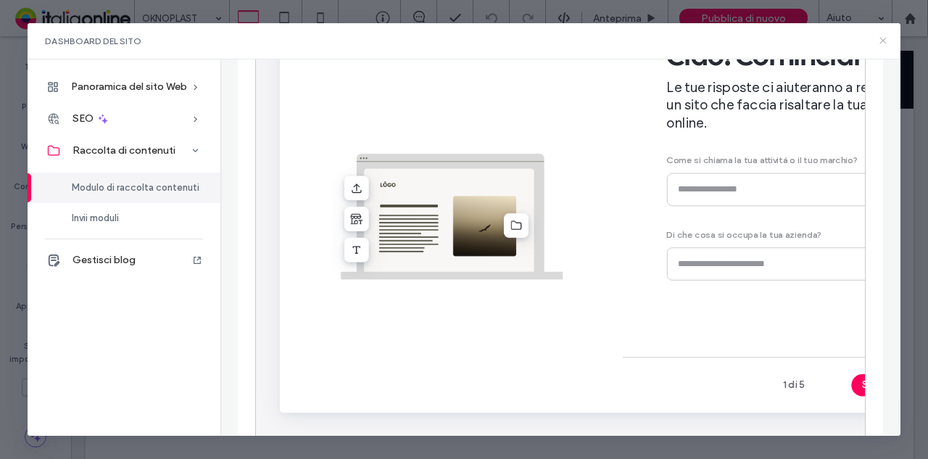
click at [880, 40] on icon at bounding box center [884, 41] width 12 height 12
